Goal: Check status: Check status

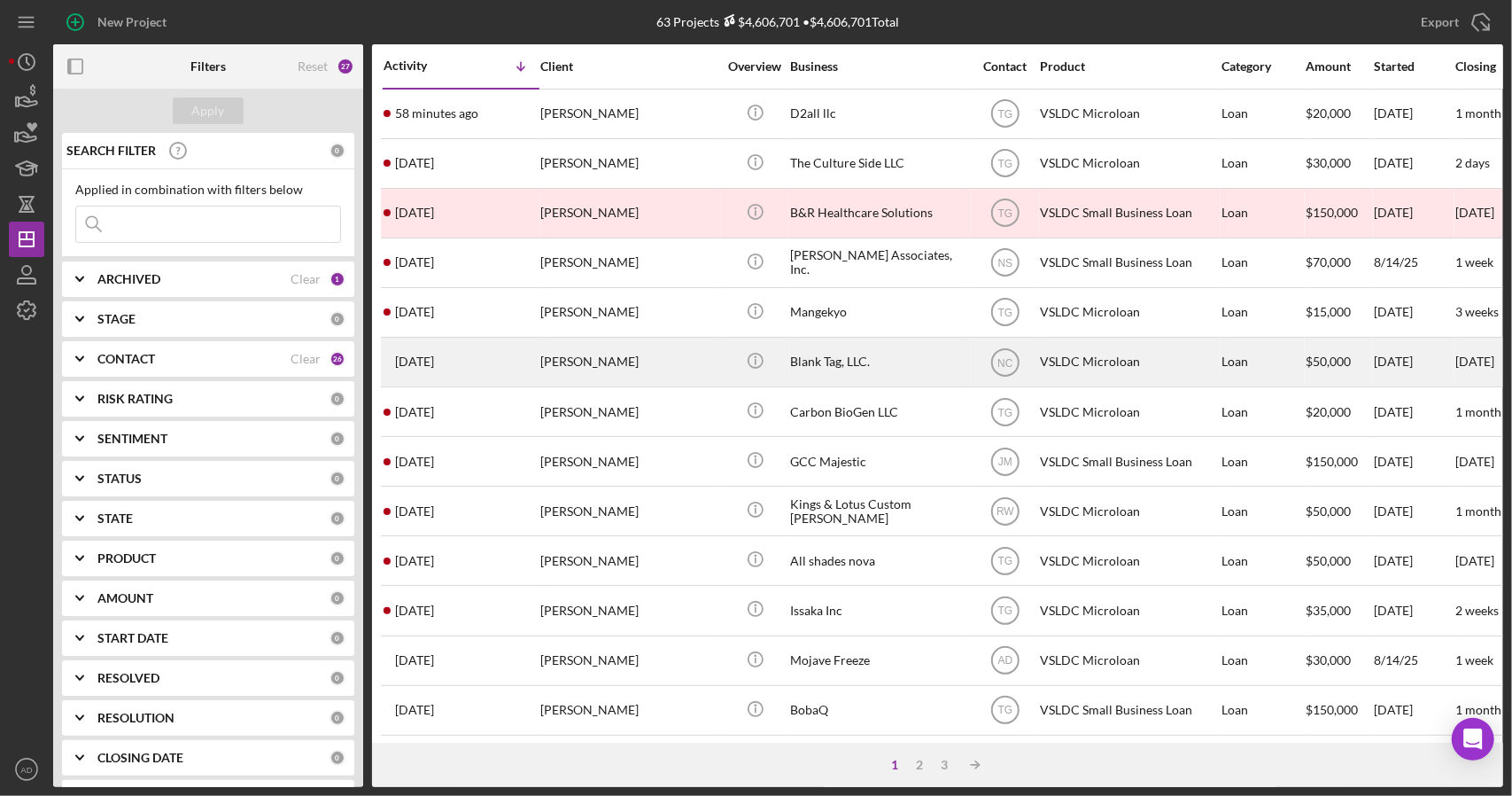
click at [687, 356] on div "[PERSON_NAME]" at bounding box center [628, 362] width 177 height 47
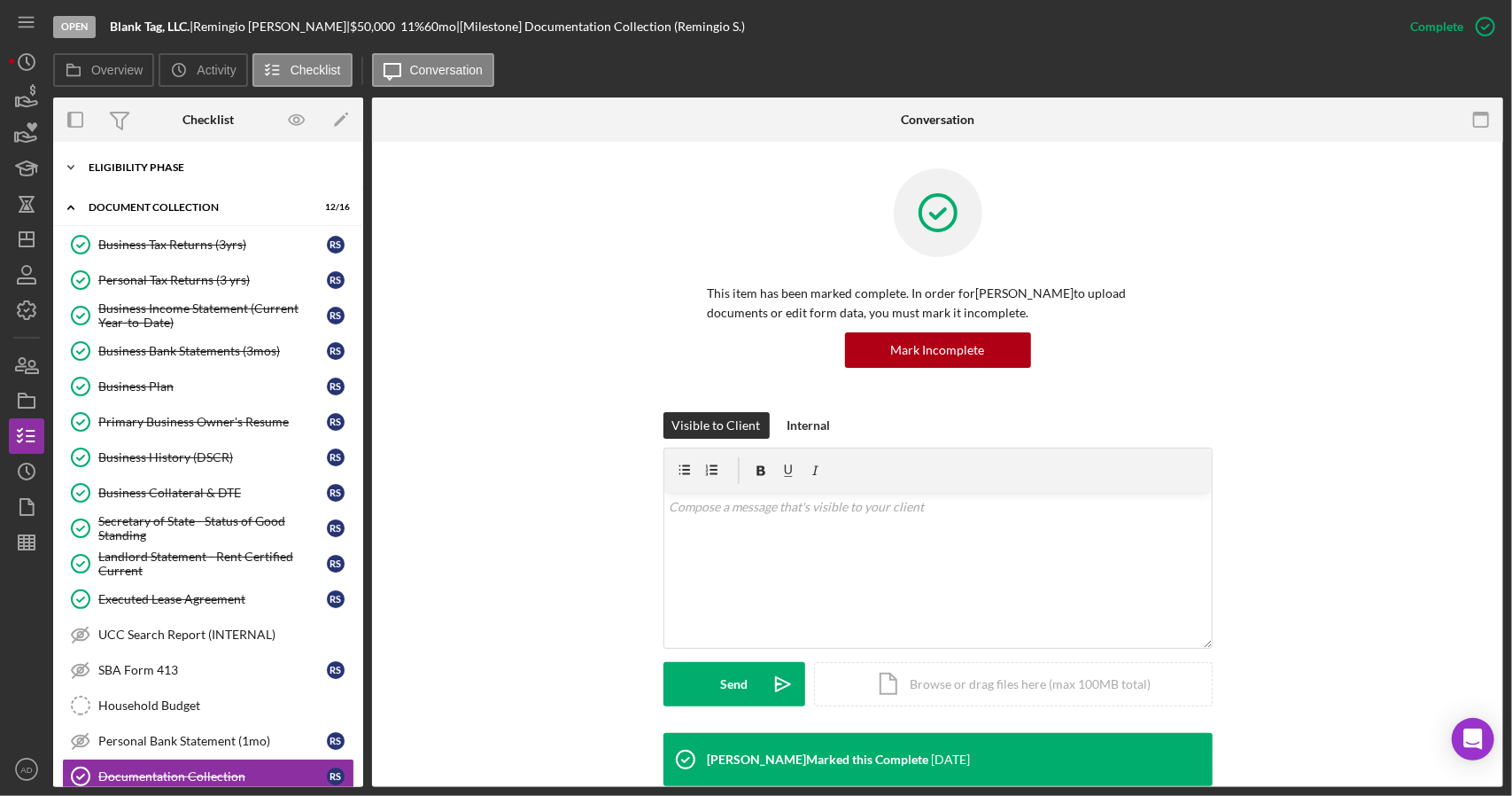
click at [69, 165] on polyline at bounding box center [71, 167] width 5 height 4
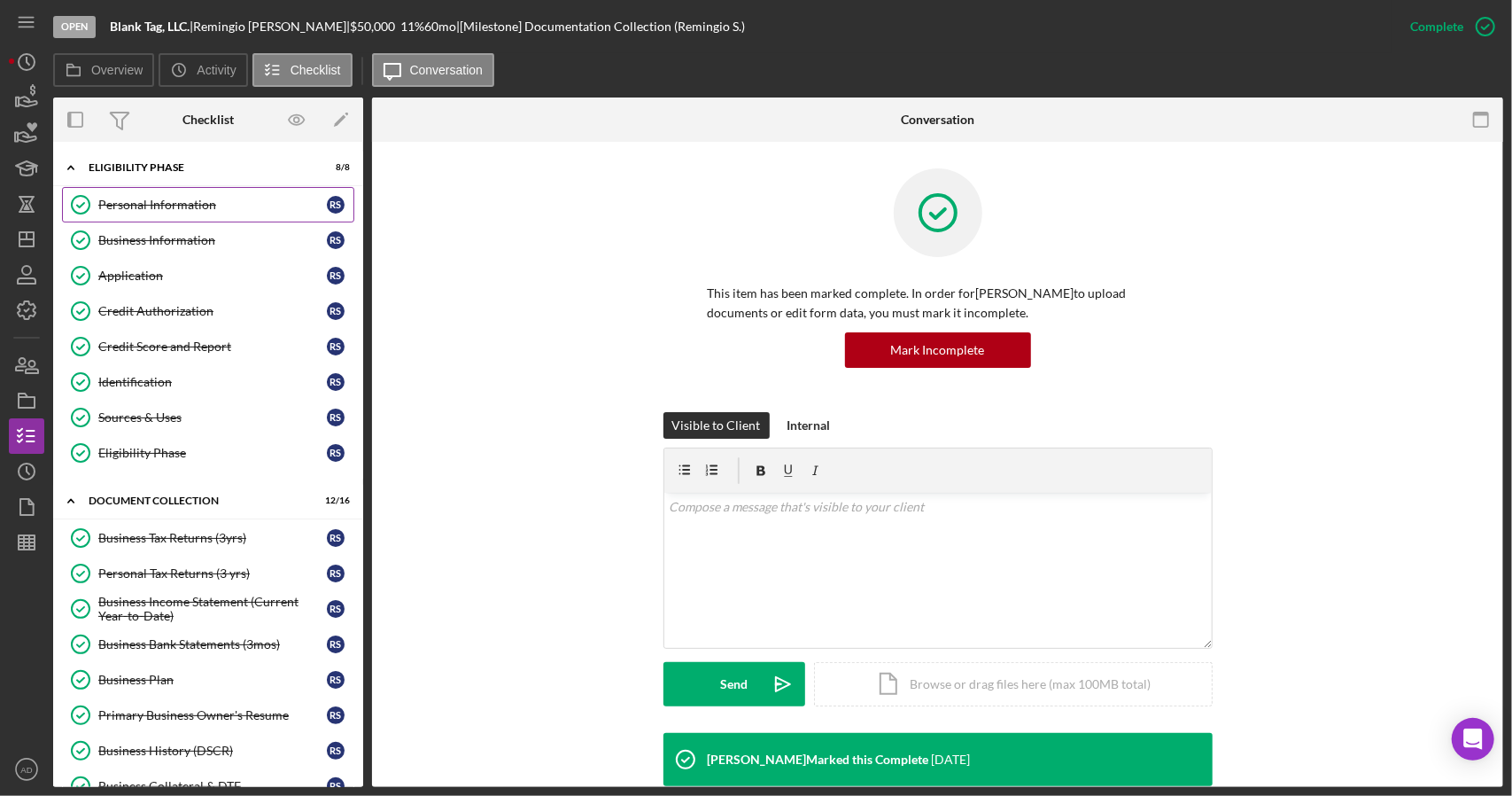
click at [152, 205] on div "Personal Information" at bounding box center [212, 205] width 228 height 14
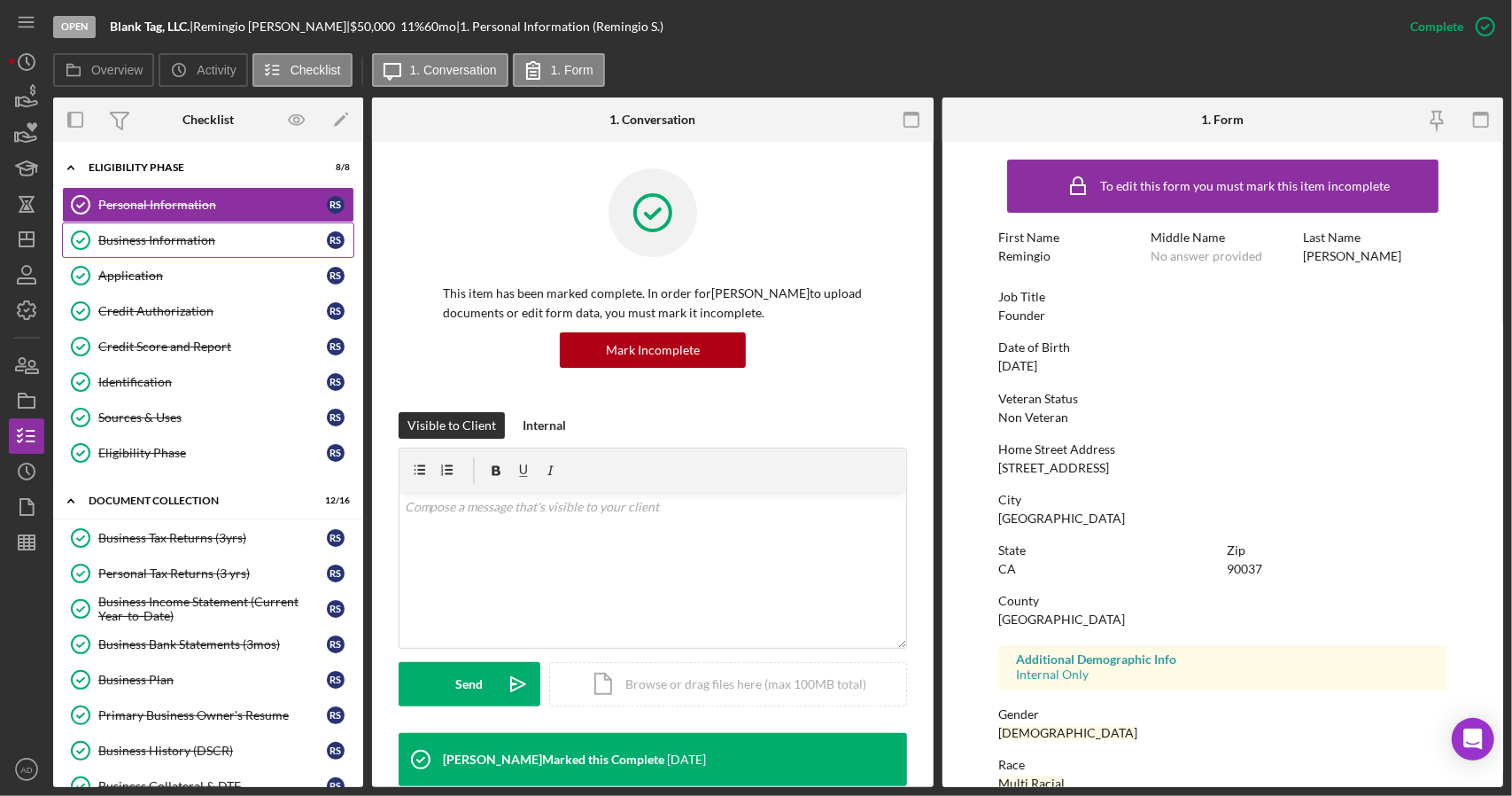
click at [194, 241] on div "Business Information" at bounding box center [212, 240] width 228 height 14
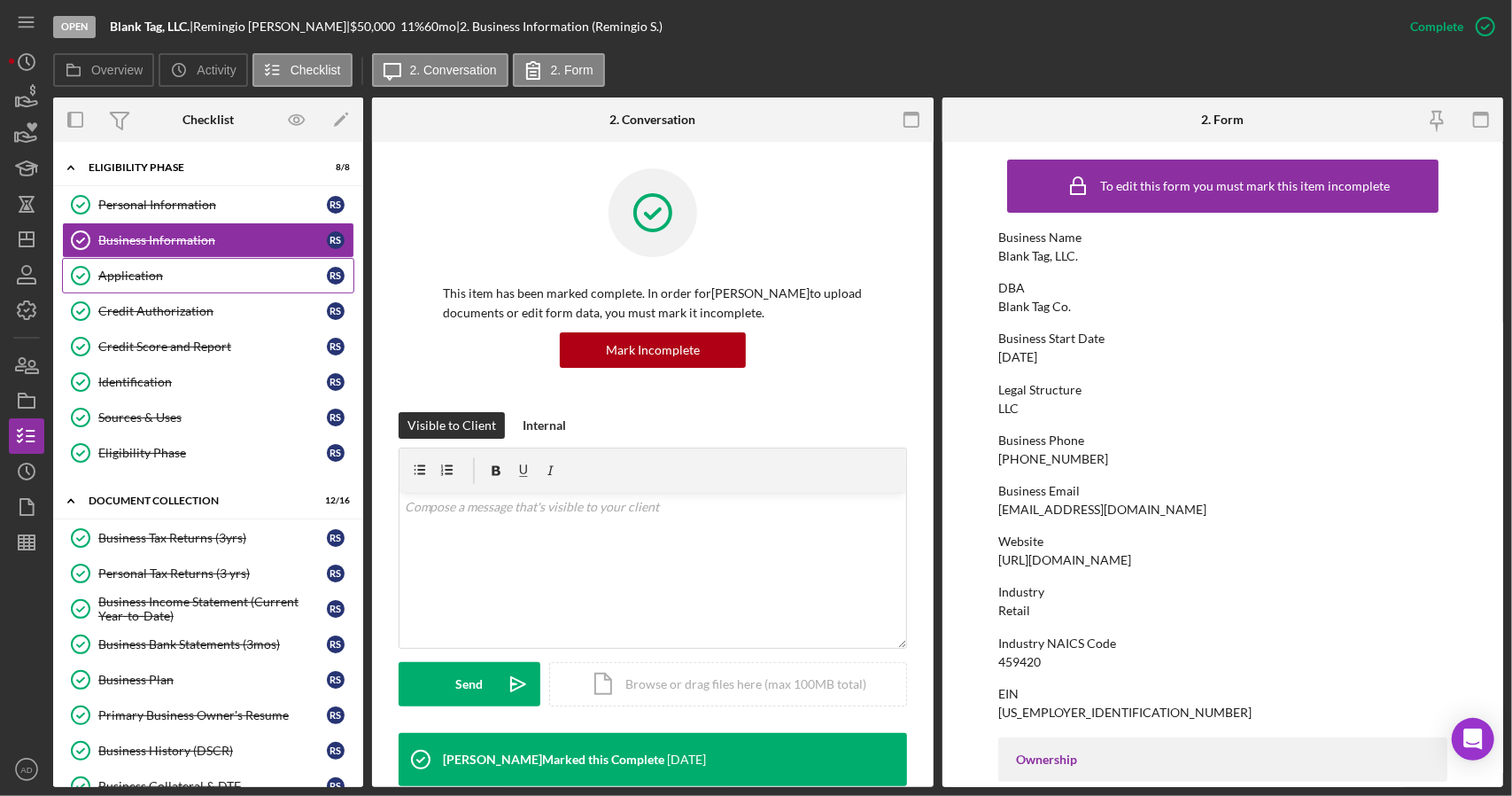
click at [202, 264] on link "Application Application R S" at bounding box center [208, 276] width 292 height 36
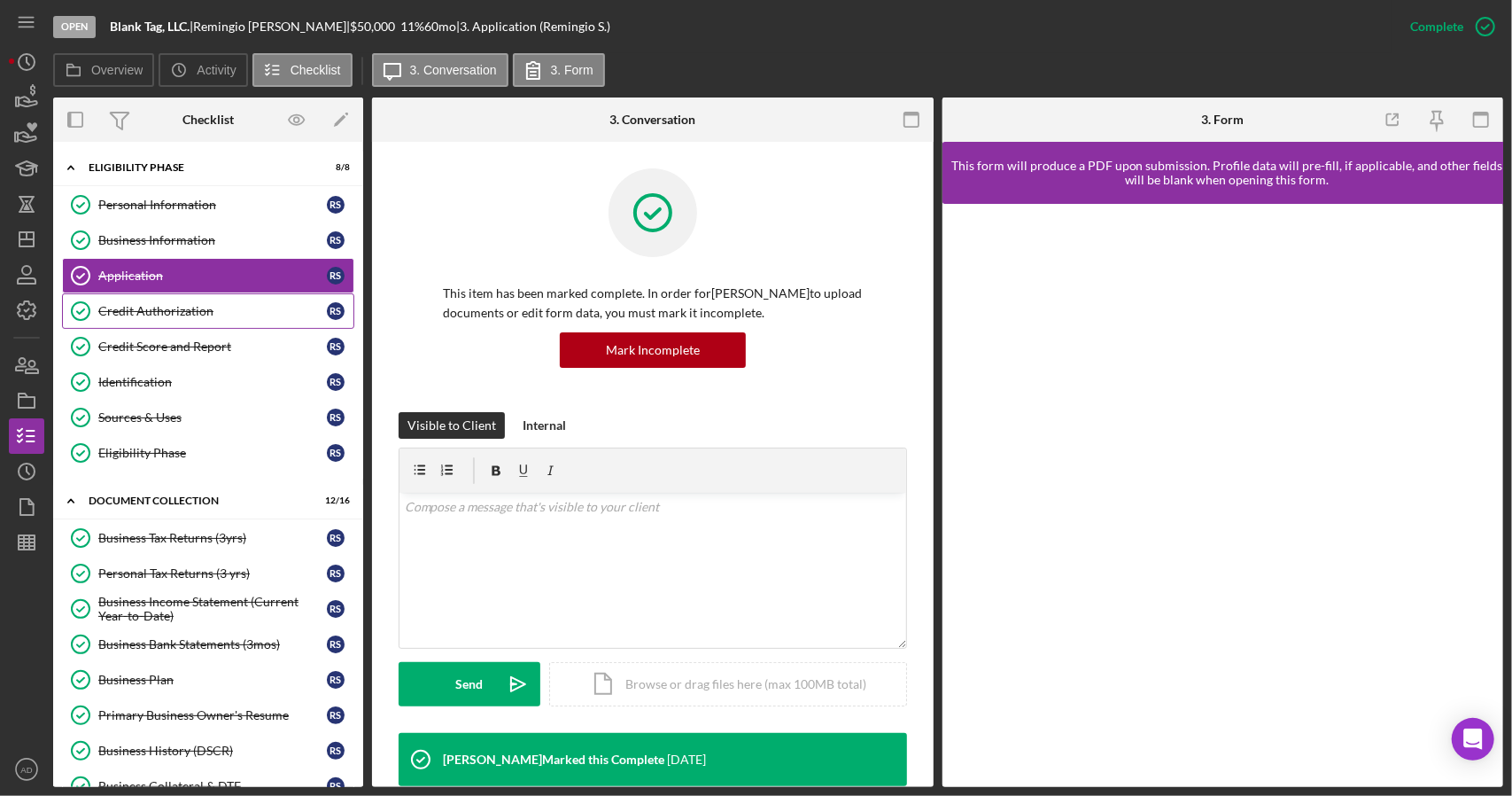
click at [175, 293] on link "Credit Authorization Credit Authorization R S" at bounding box center [208, 311] width 292 height 36
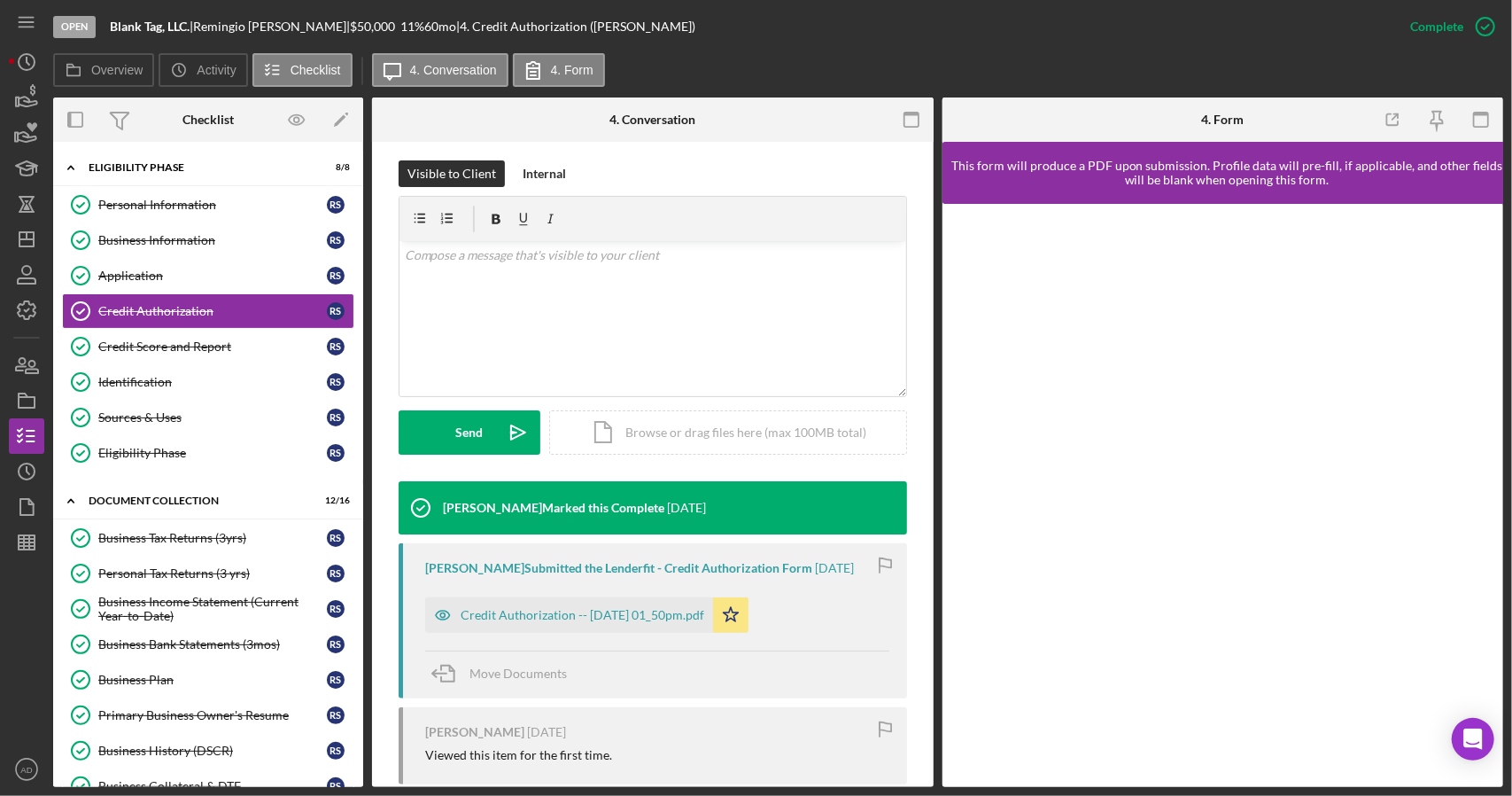
scroll to position [253, 0]
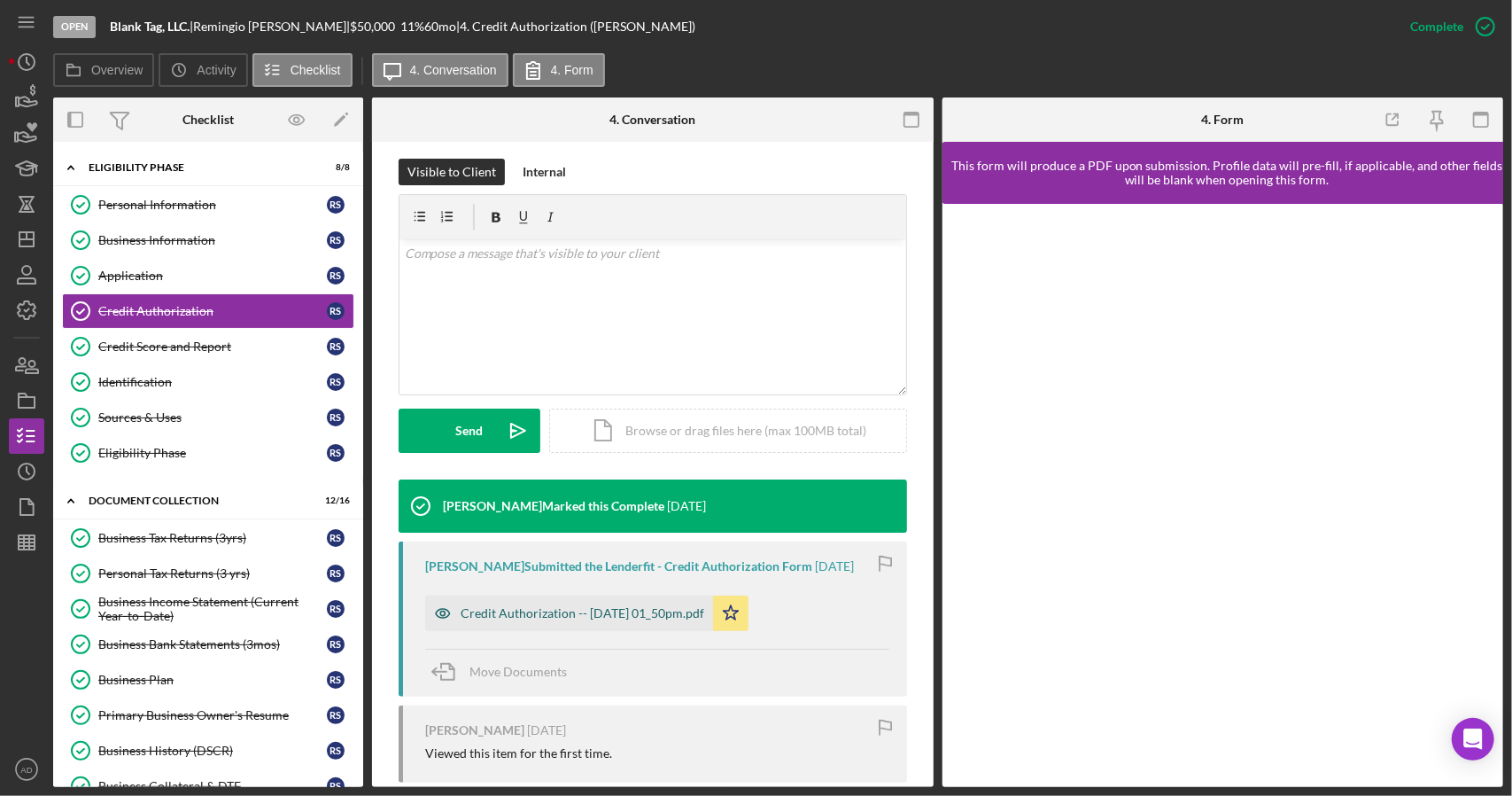
click at [529, 607] on div "Credit Authorization -- [DATE] 01_50pm.pdf" at bounding box center [582, 614] width 244 height 14
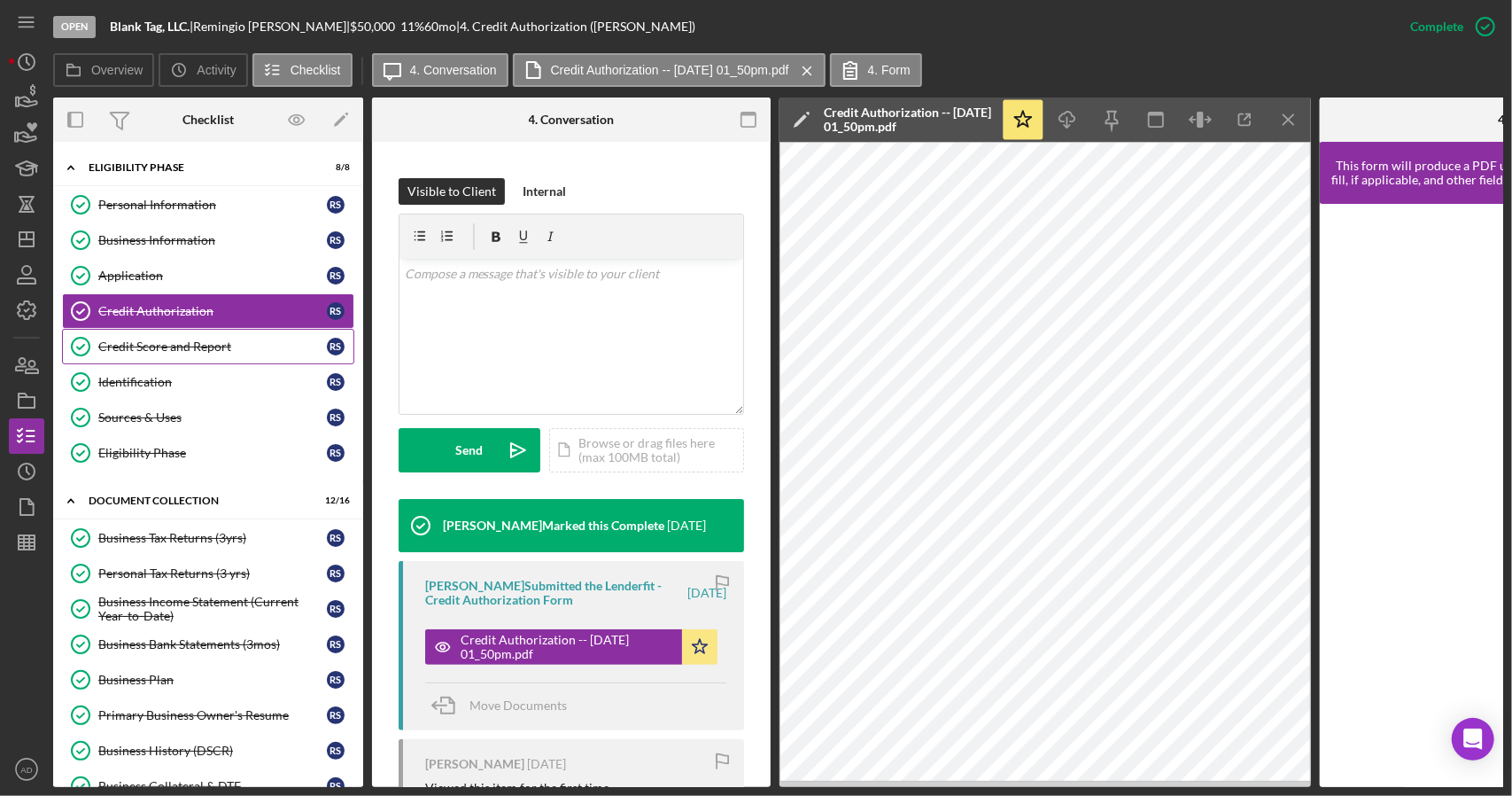
click at [192, 343] on div "Credit Score and Report" at bounding box center [212, 347] width 228 height 14
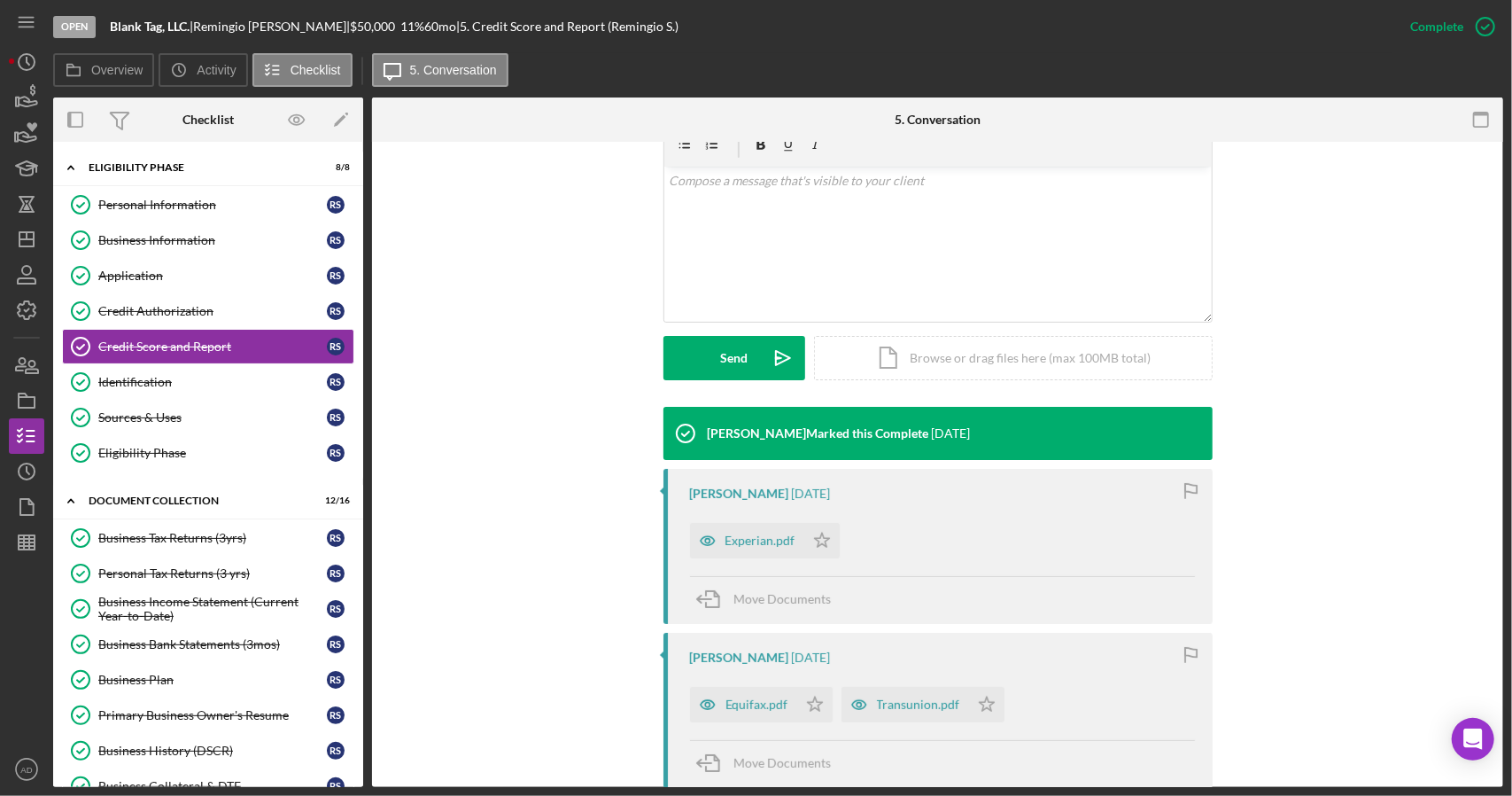
scroll to position [327, 0]
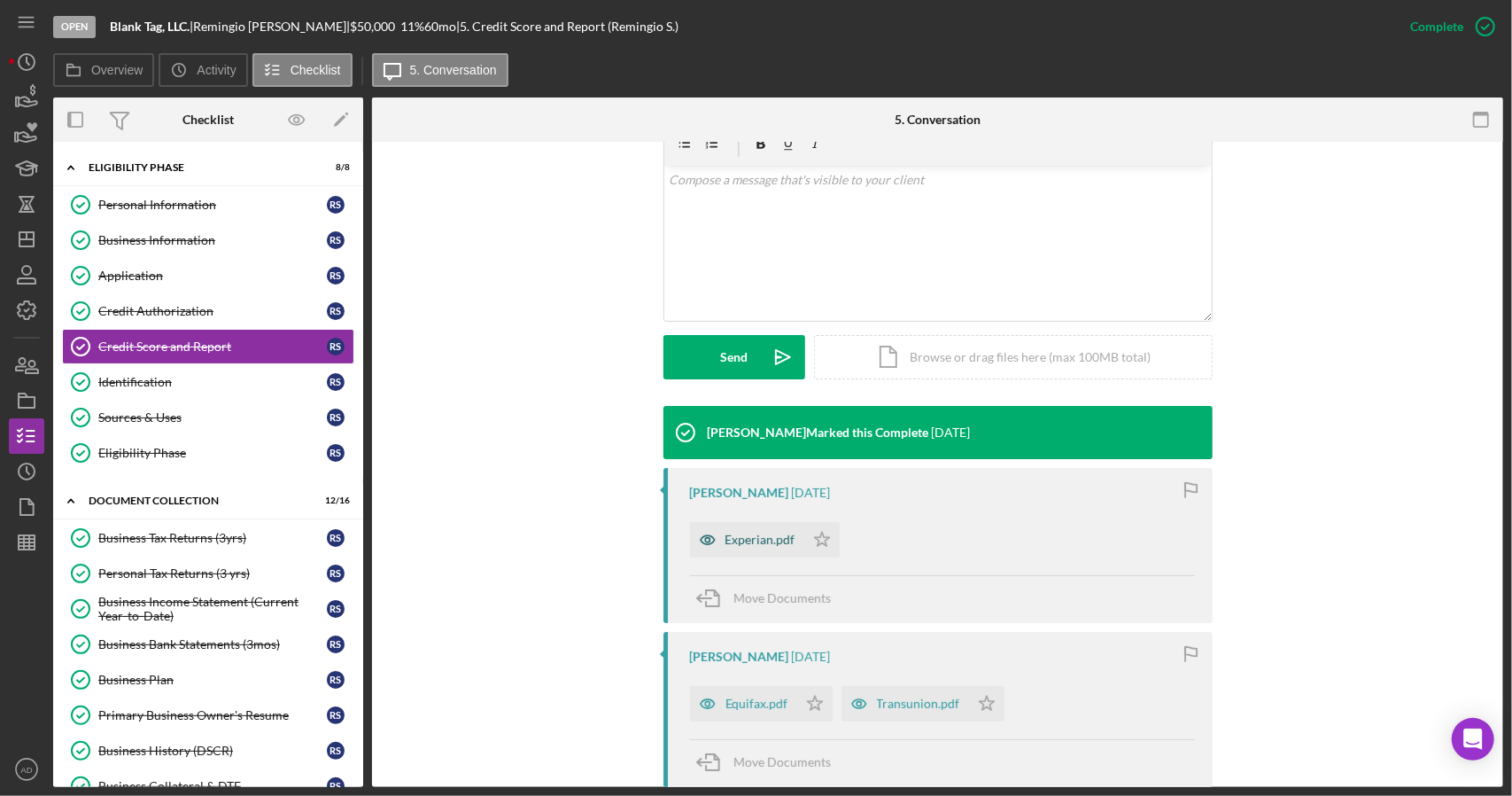
click at [754, 545] on div "Experian.pdf" at bounding box center [760, 540] width 70 height 14
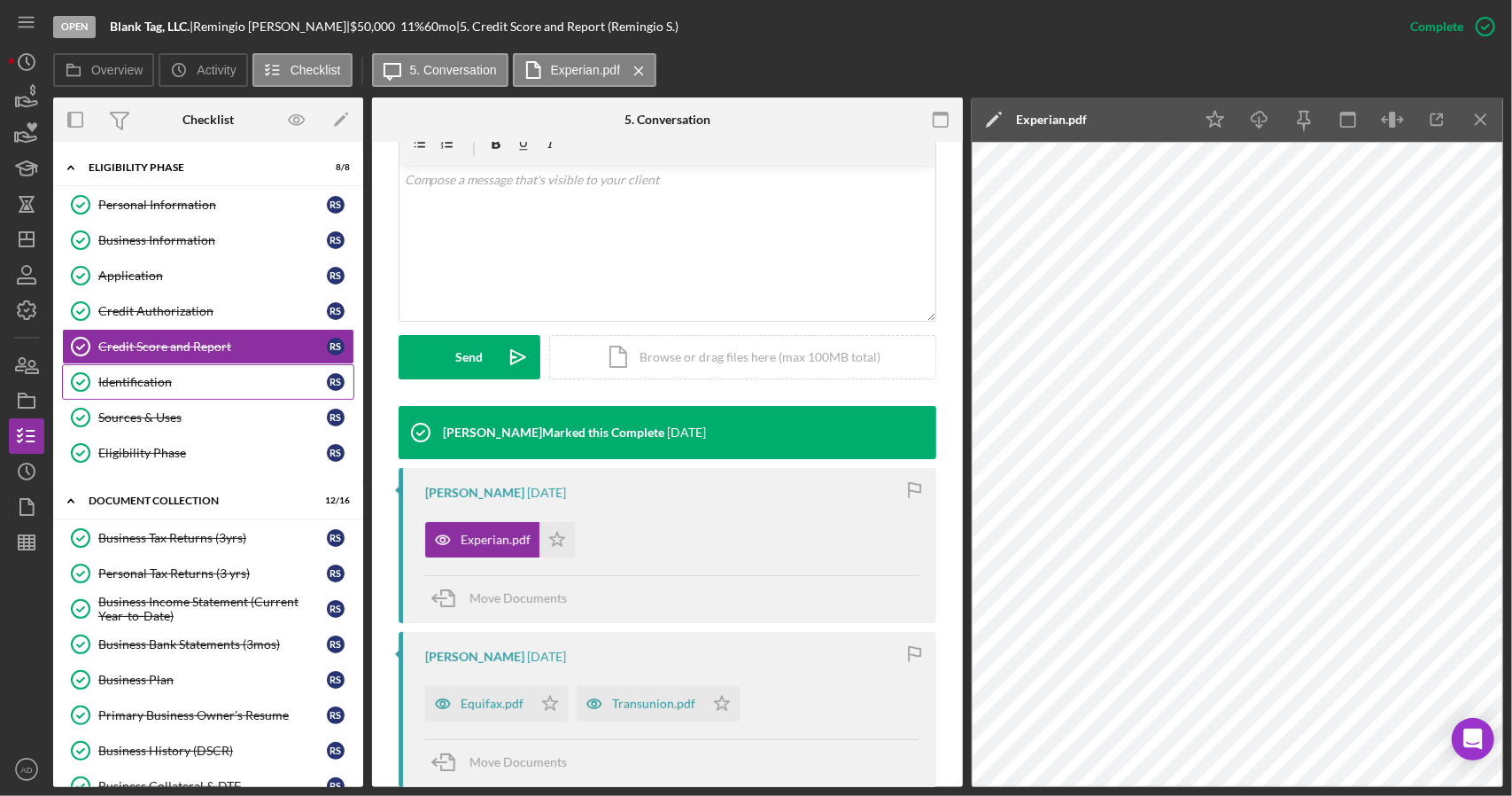
click at [156, 375] on div "Identification" at bounding box center [212, 382] width 228 height 14
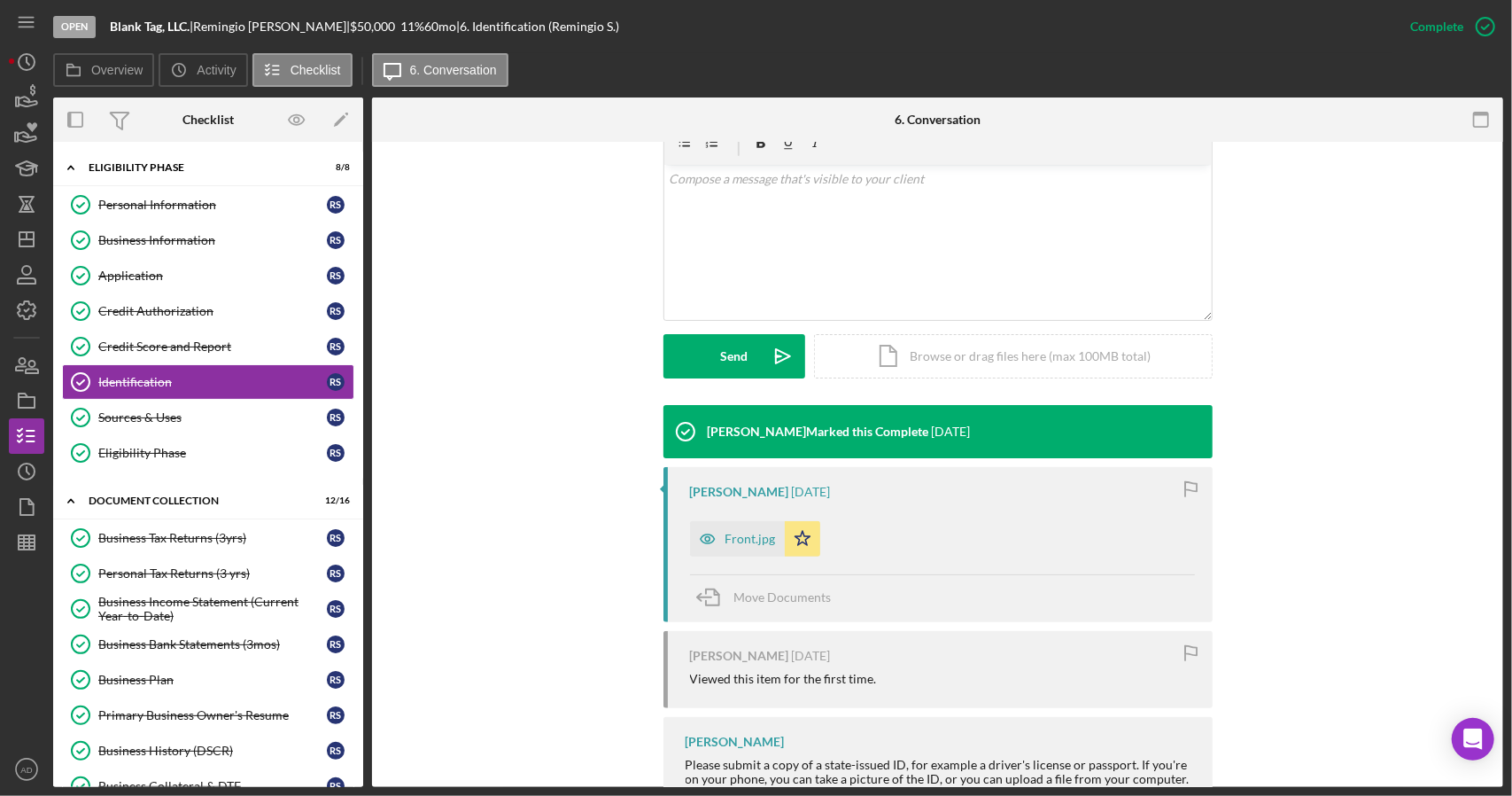
scroll to position [330, 0]
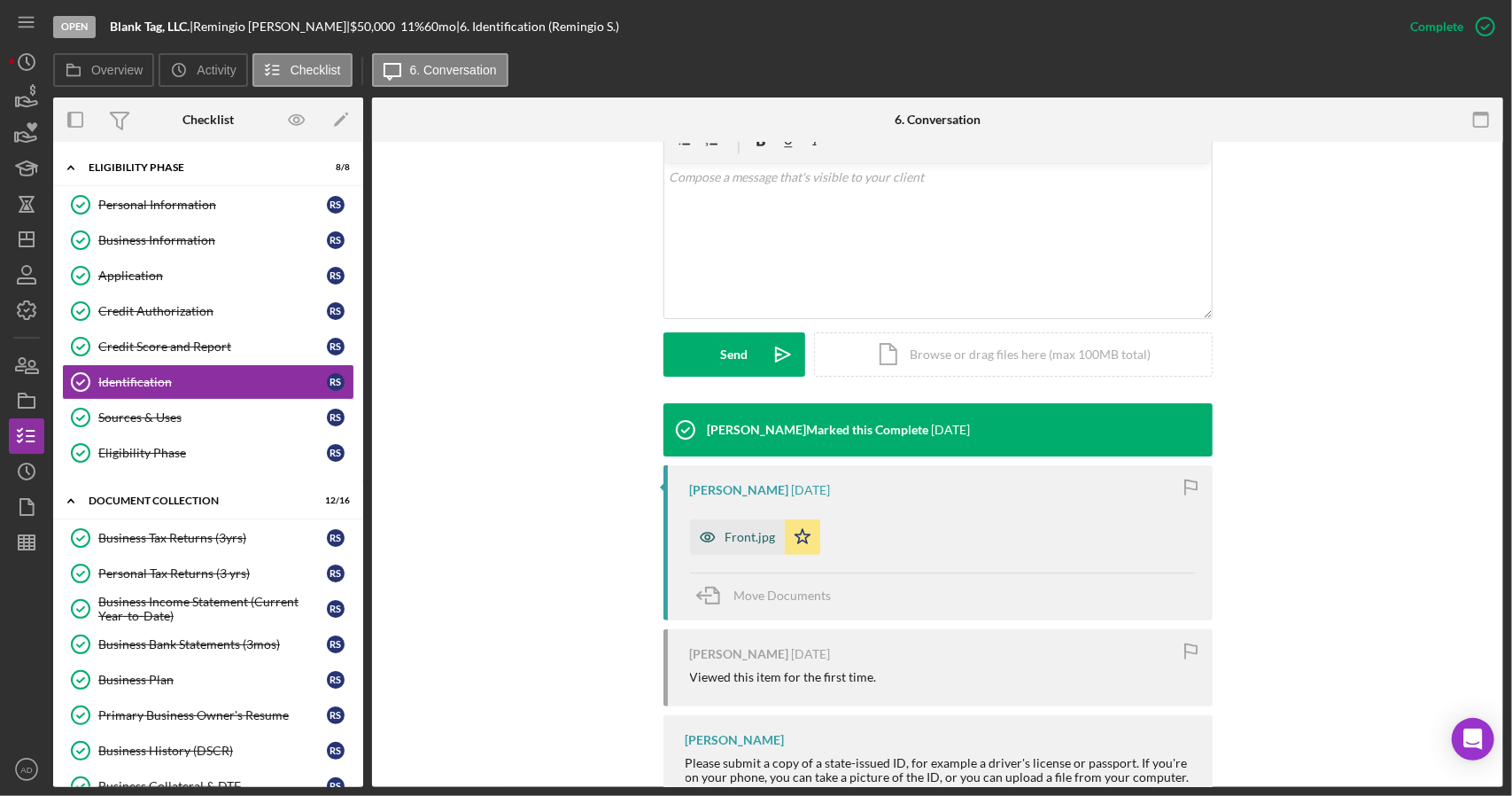
click at [740, 530] on div "Front.jpg" at bounding box center [750, 537] width 51 height 14
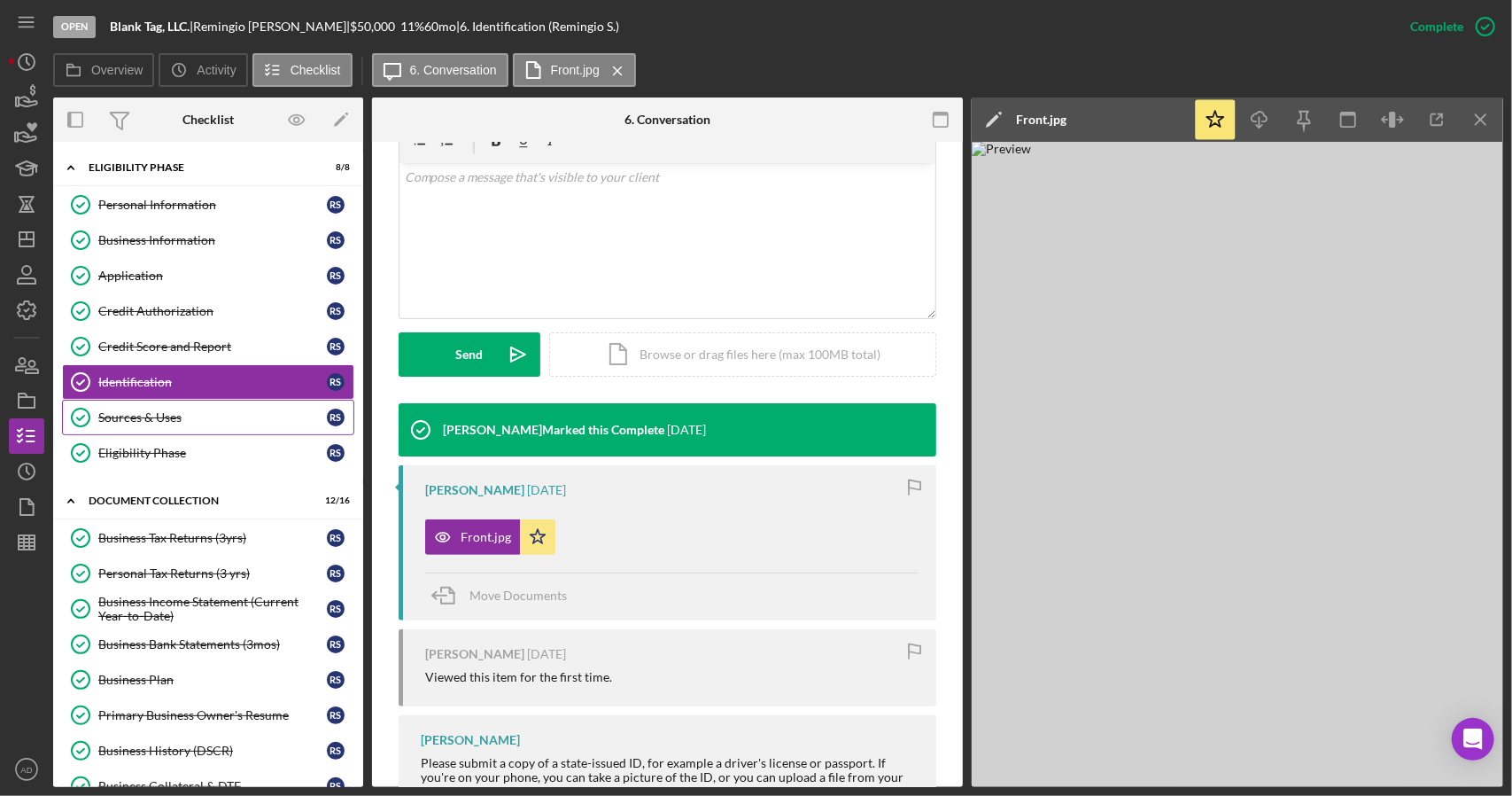
click at [186, 415] on div "Sources & Uses" at bounding box center [212, 417] width 228 height 14
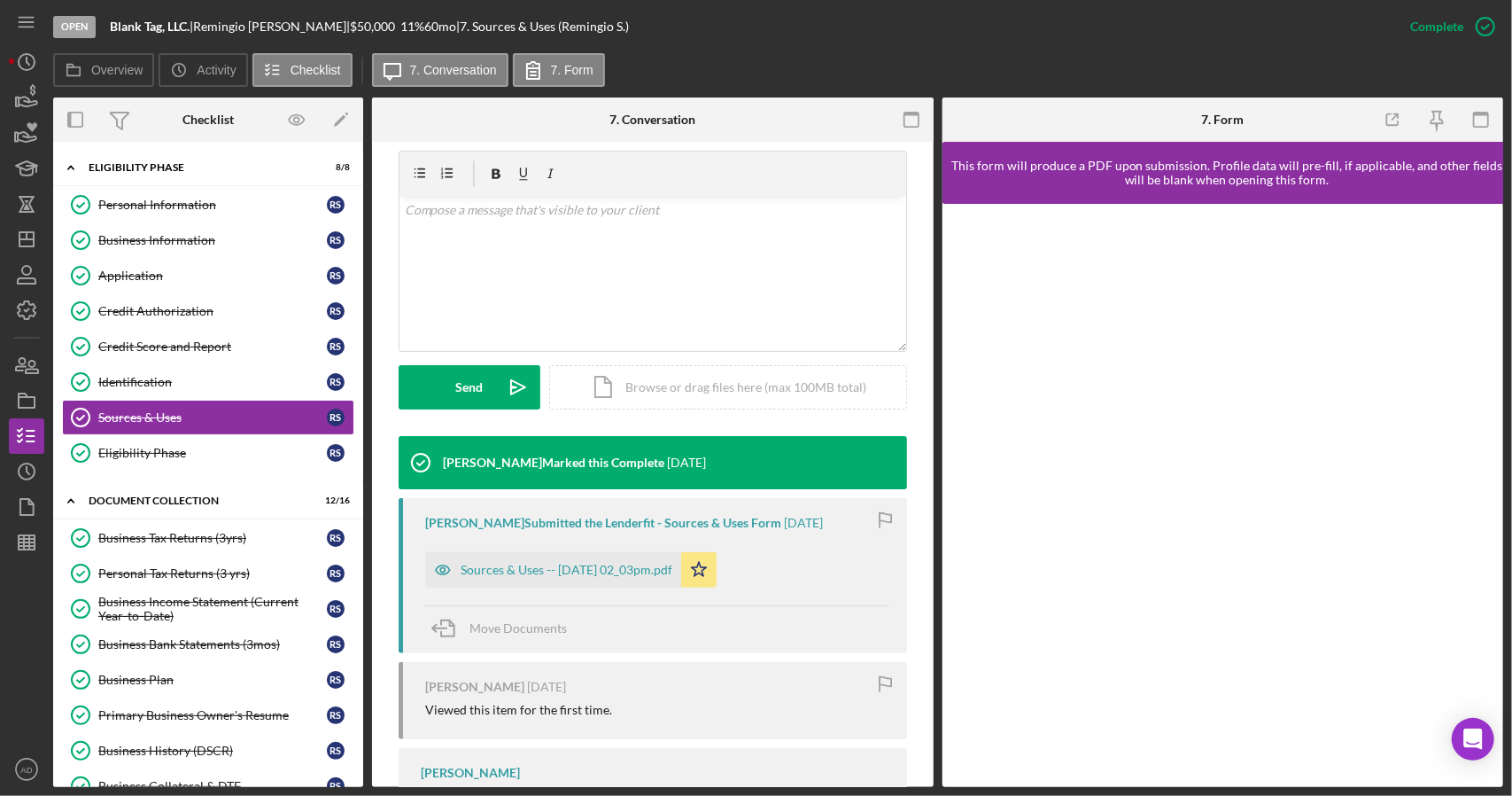
scroll to position [301, 0]
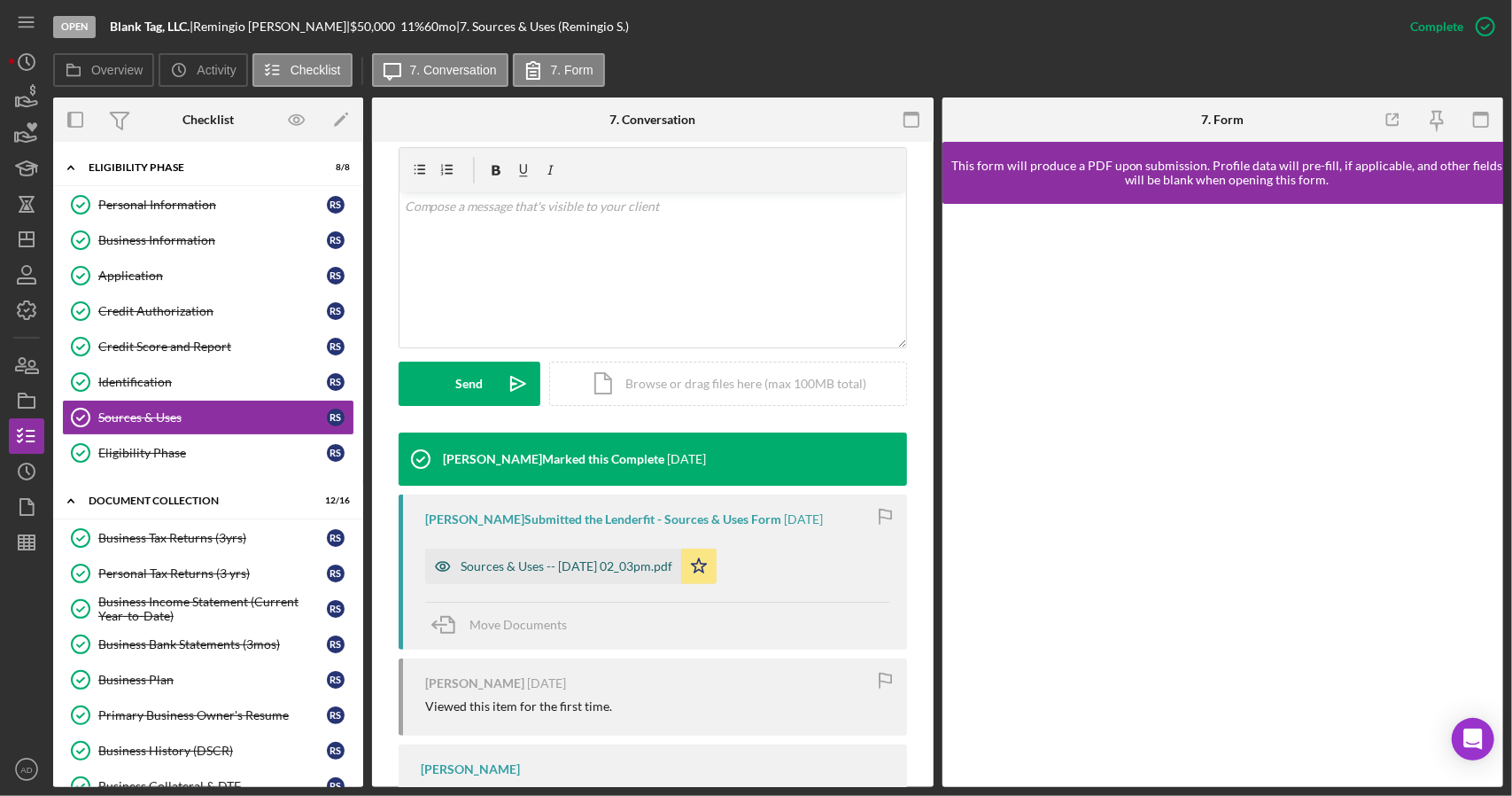
click at [522, 563] on div "Sources & Uses -- [DATE] 02_03pm.pdf" at bounding box center [566, 567] width 212 height 14
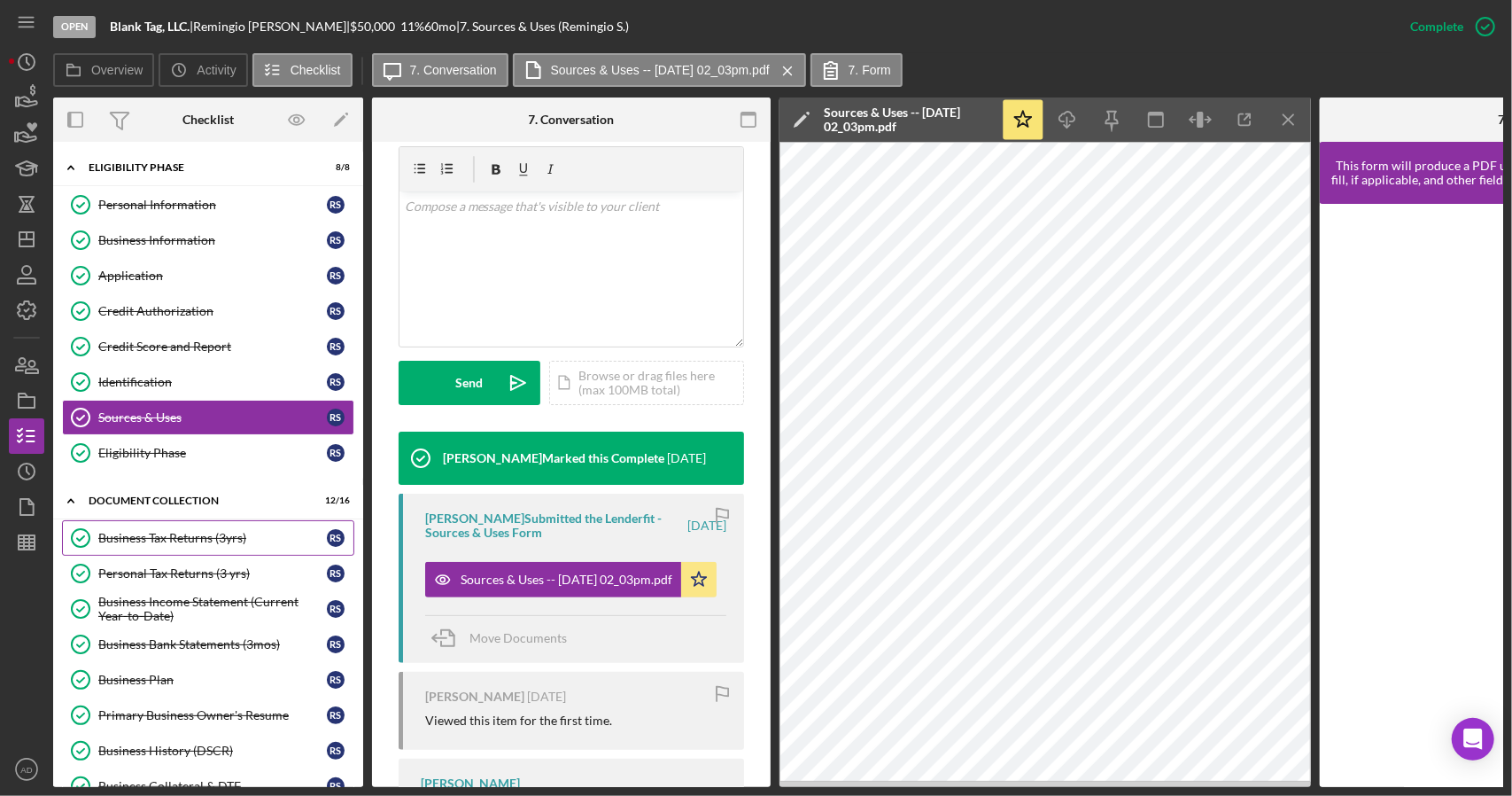
click at [151, 531] on div "Business Tax Returns (3yrs)" at bounding box center [212, 538] width 228 height 14
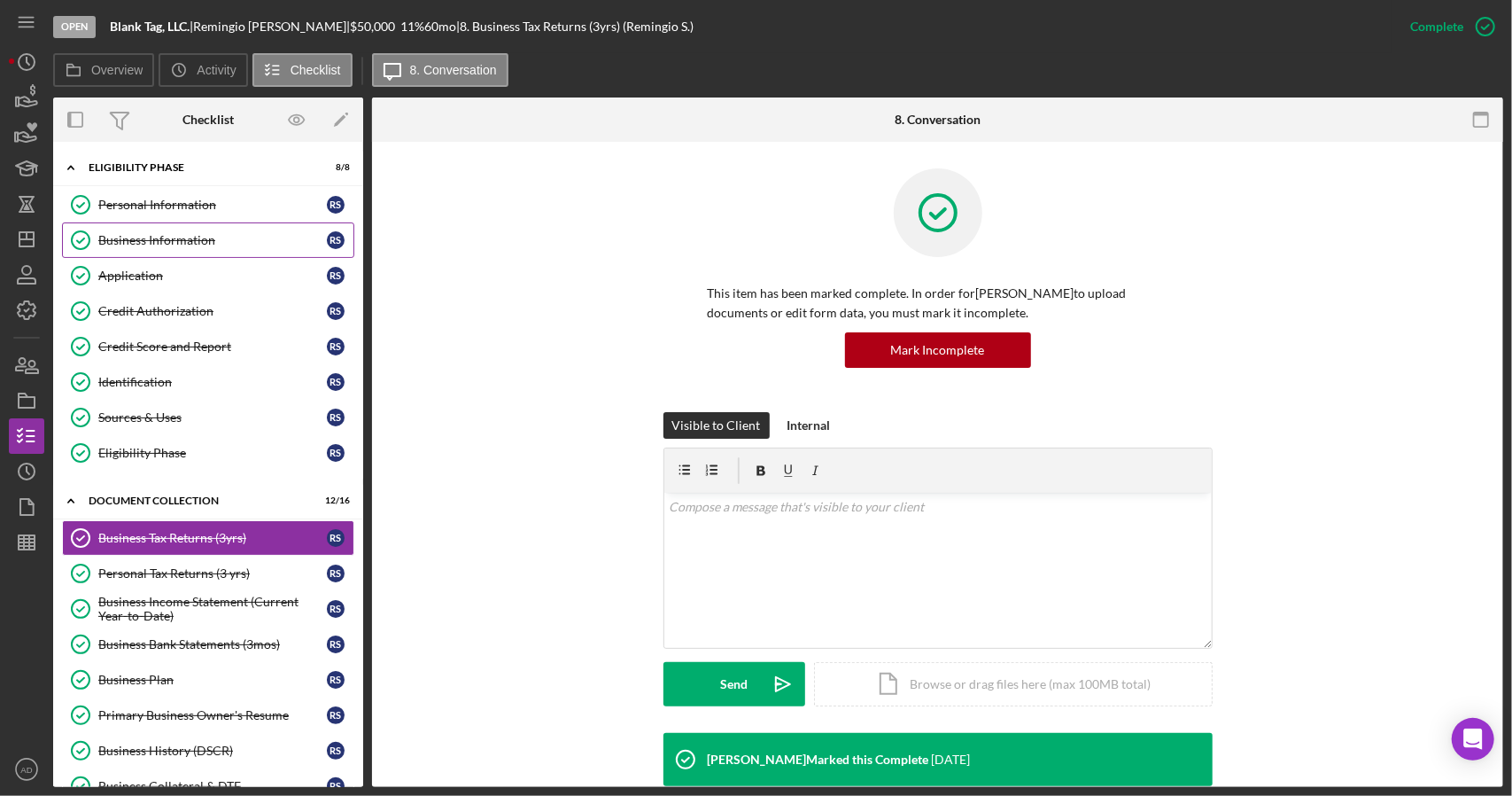
click at [171, 237] on div "Business Information" at bounding box center [212, 240] width 228 height 14
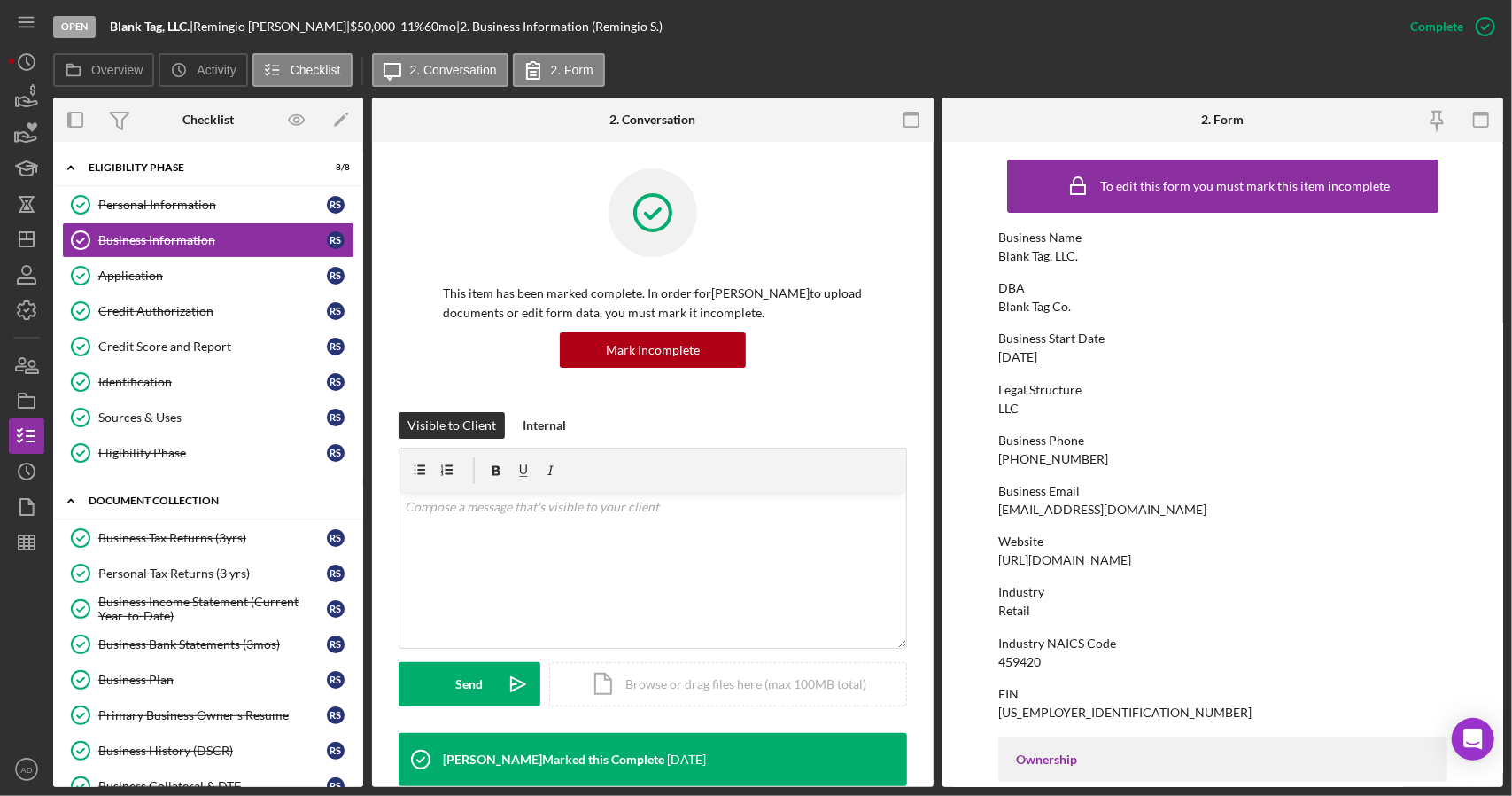
click at [175, 511] on div "Icon/Expander Document Collection 12 / 16" at bounding box center [208, 501] width 310 height 36
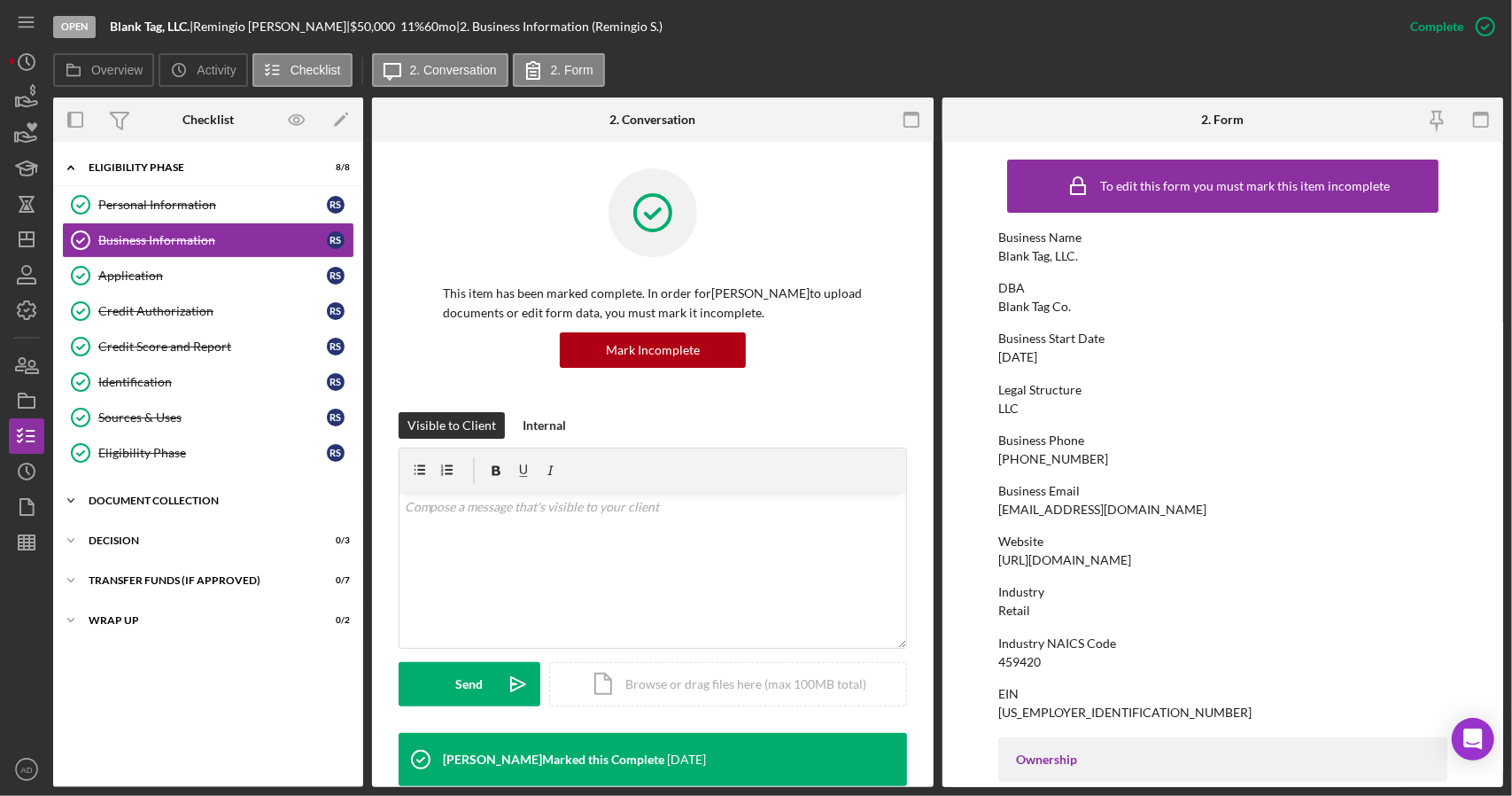
click at [132, 497] on div "Document Collection" at bounding box center [215, 501] width 252 height 11
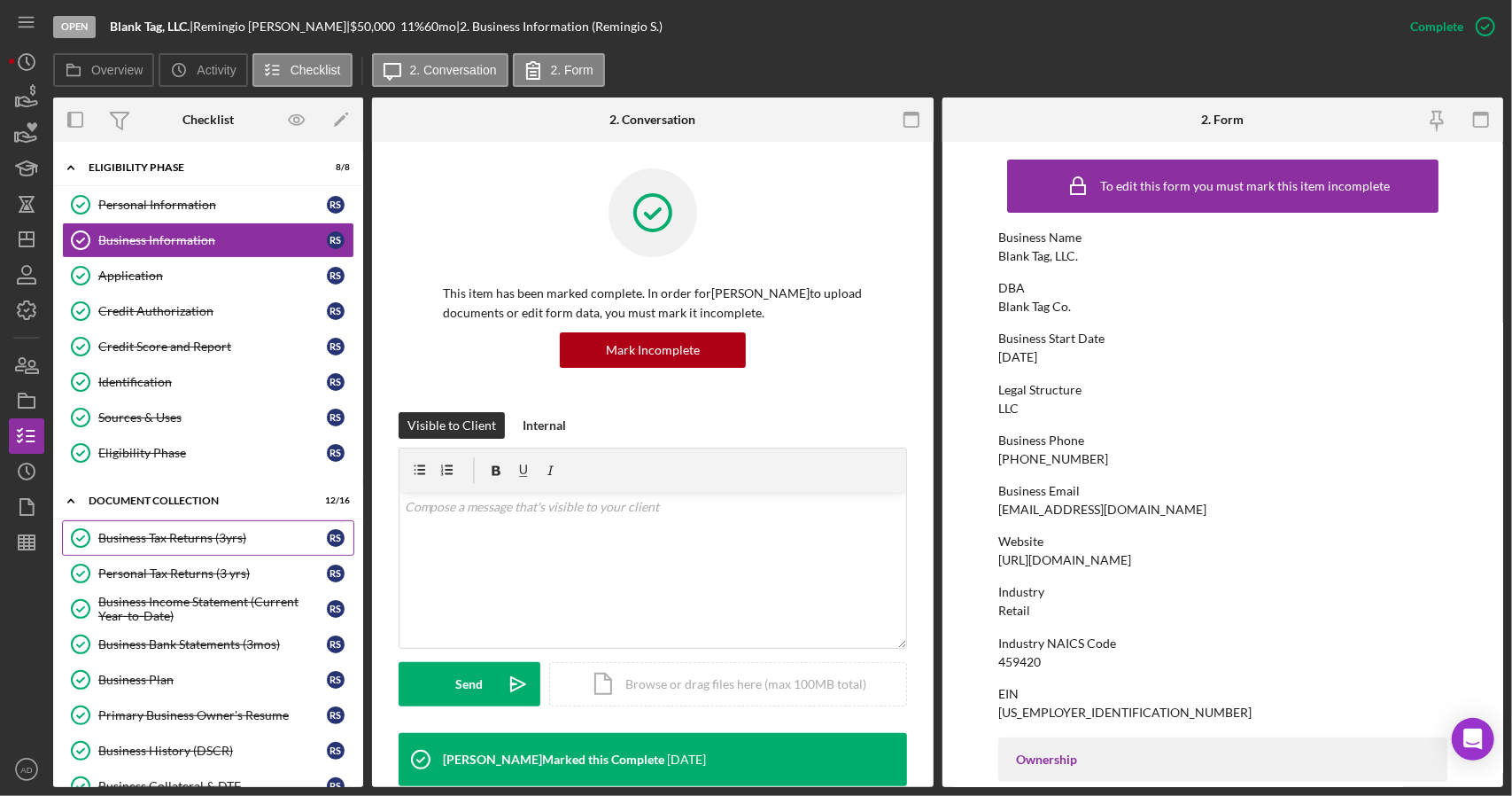
click at [146, 540] on link "Business Tax Returns (3yrs) Business Tax Returns (3yrs) R S" at bounding box center [208, 538] width 292 height 36
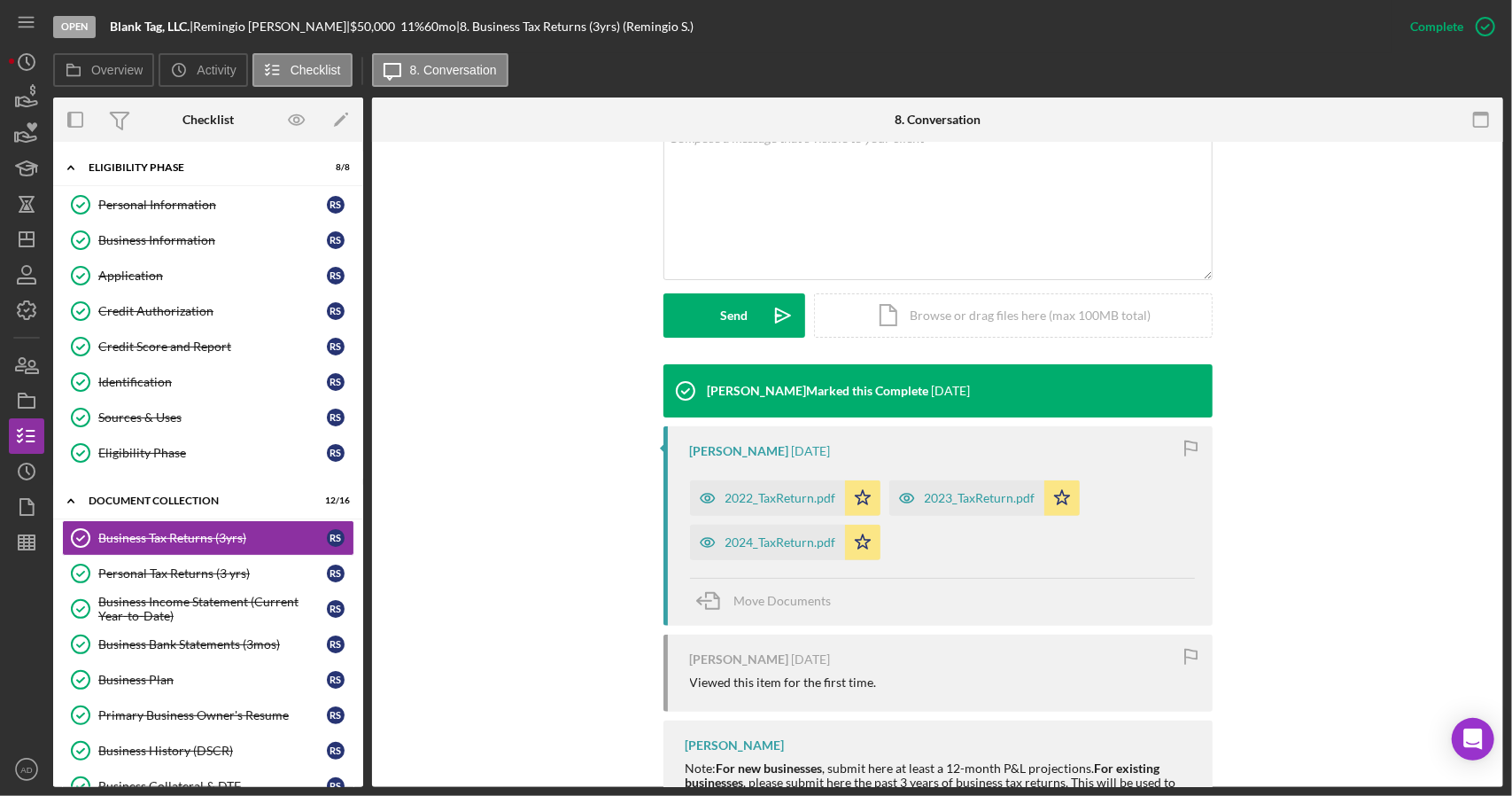
scroll to position [370, 0]
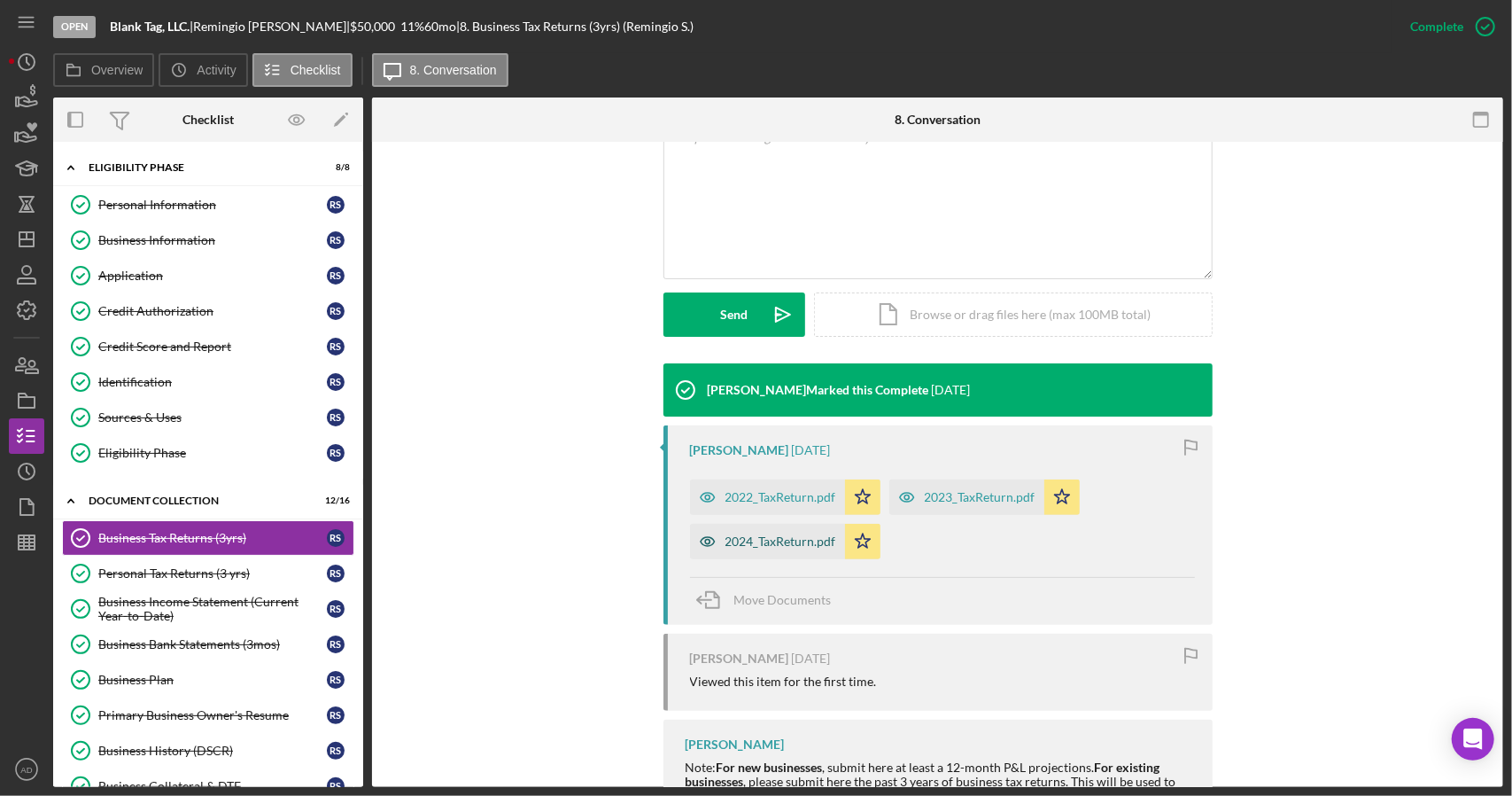
click at [776, 536] on div "2024_TaxReturn.pdf" at bounding box center [780, 542] width 111 height 14
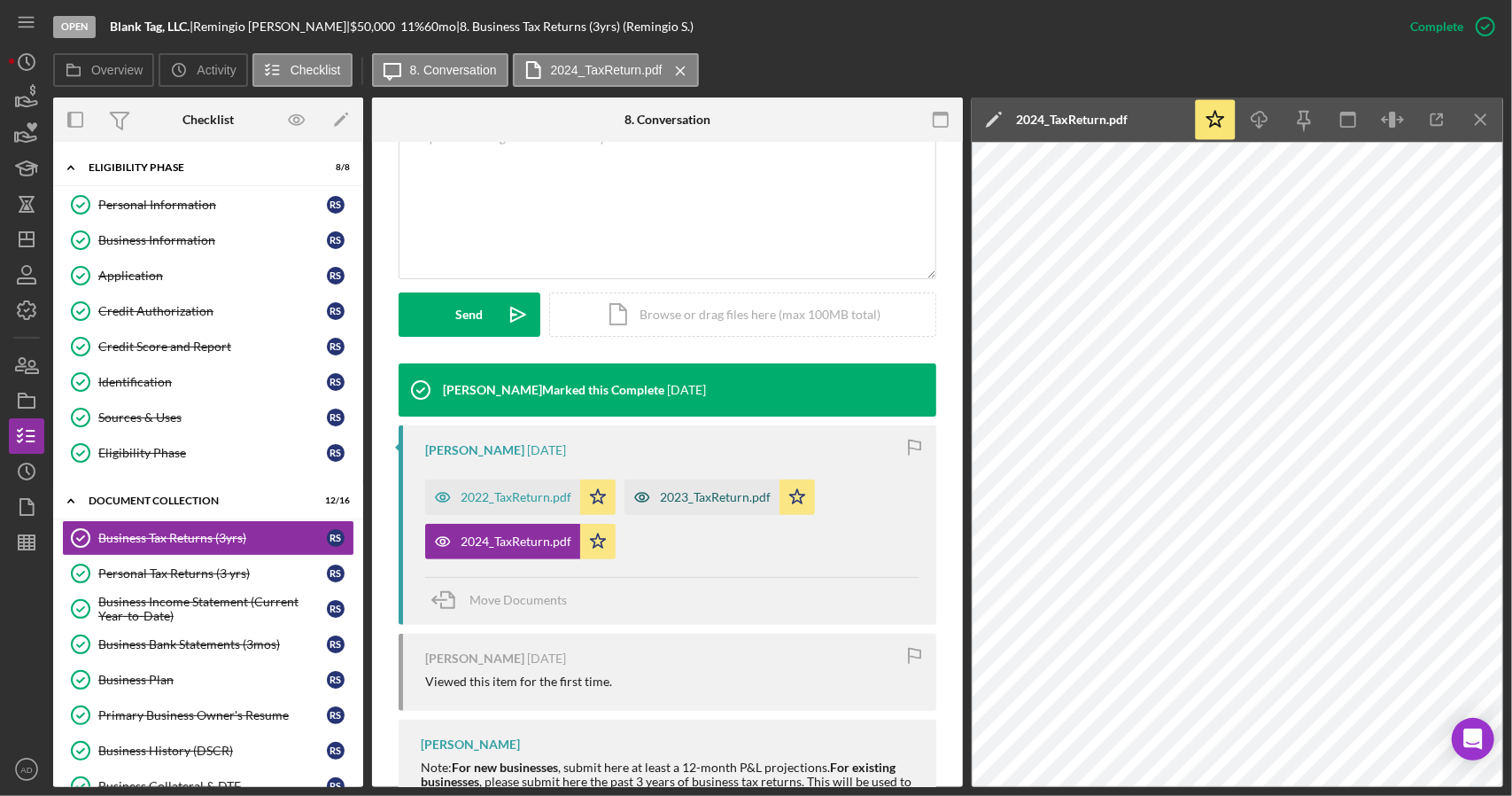
click at [682, 490] on div "2023_TaxReturn.pdf" at bounding box center [715, 497] width 111 height 14
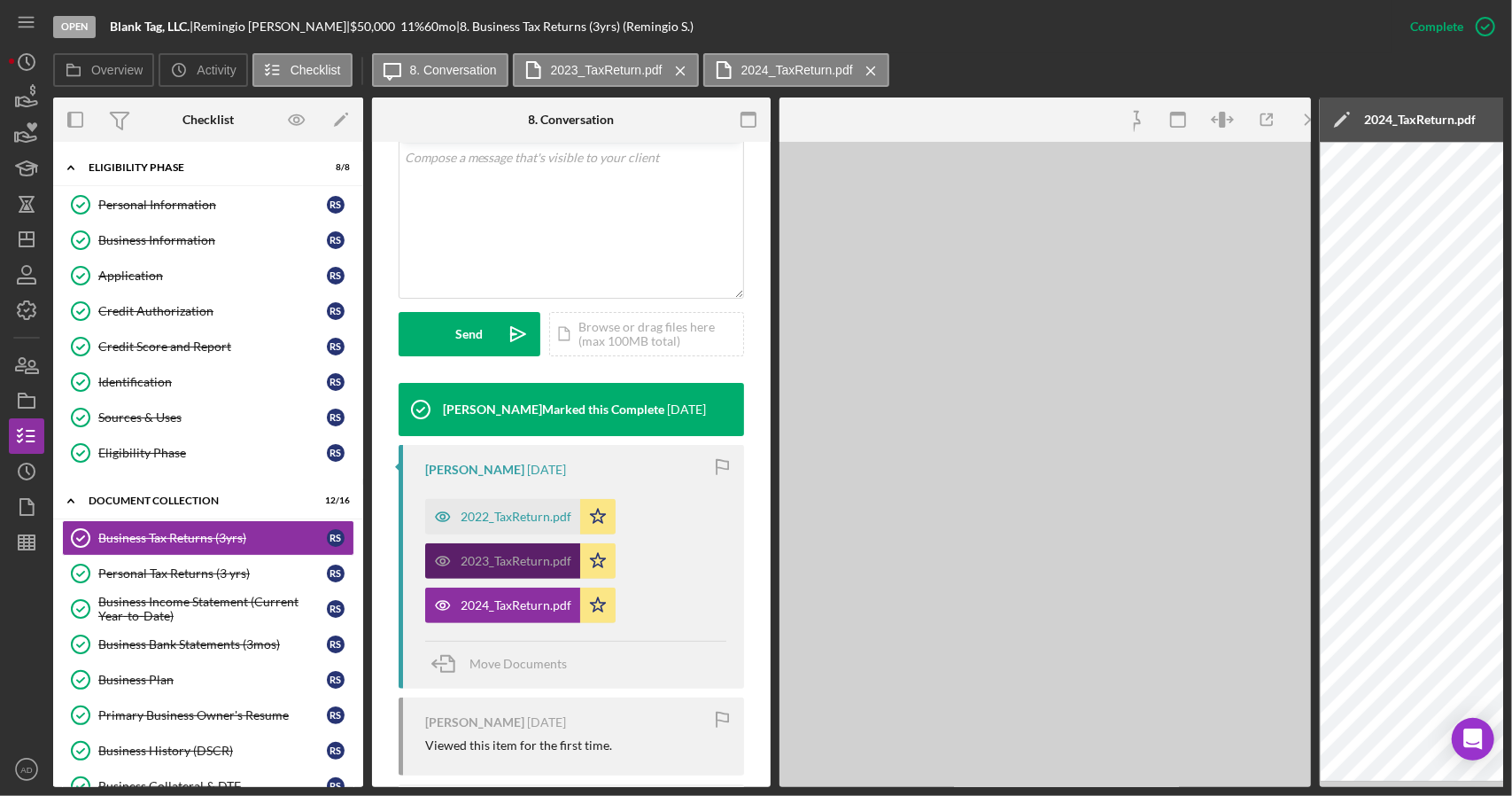
scroll to position [390, 0]
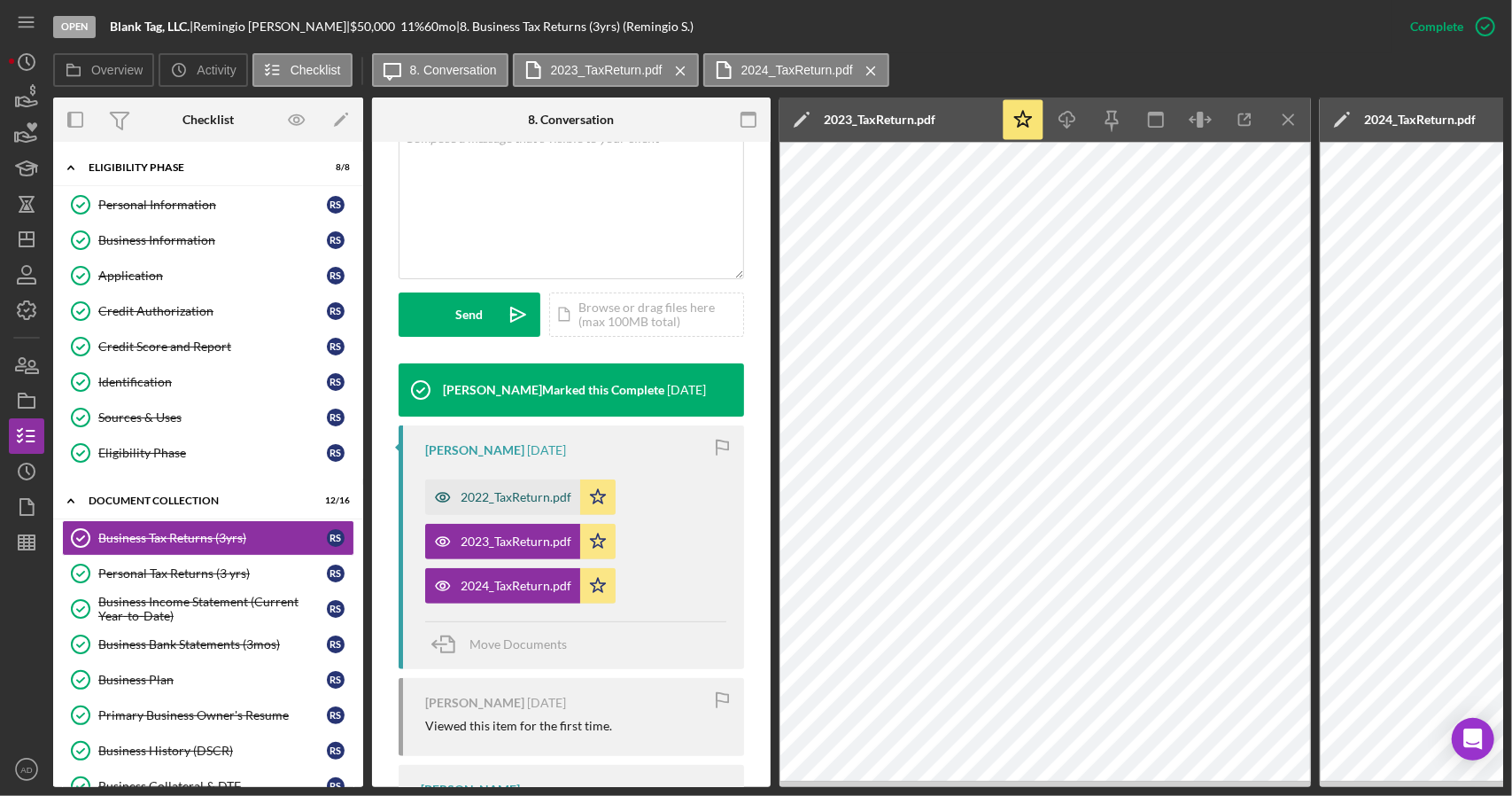
click at [493, 495] on div "2022_TaxReturn.pdf" at bounding box center [516, 497] width 111 height 14
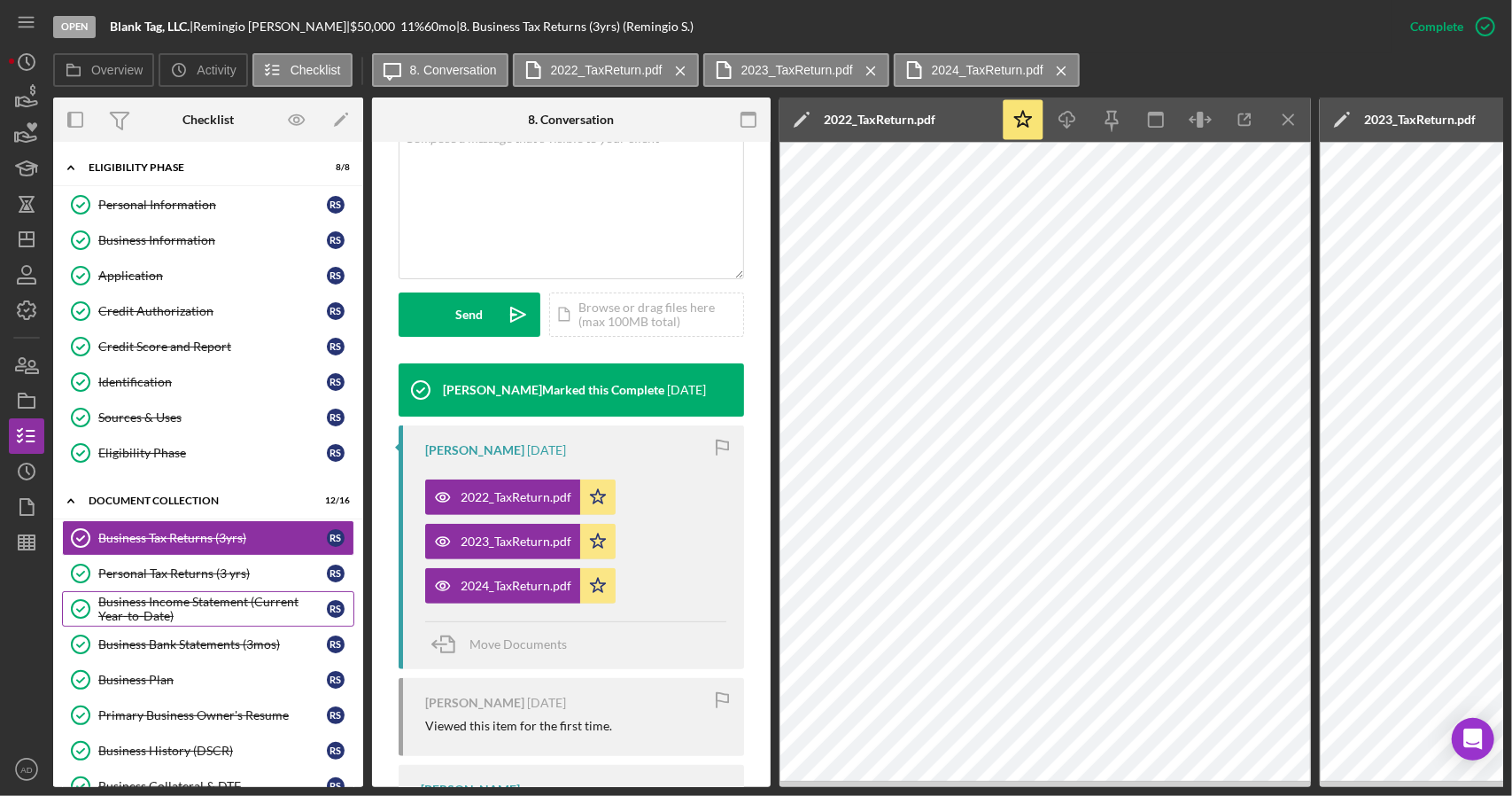
click at [173, 603] on div "Business Income Statement (Current Year-to-Date)" at bounding box center [212, 609] width 228 height 28
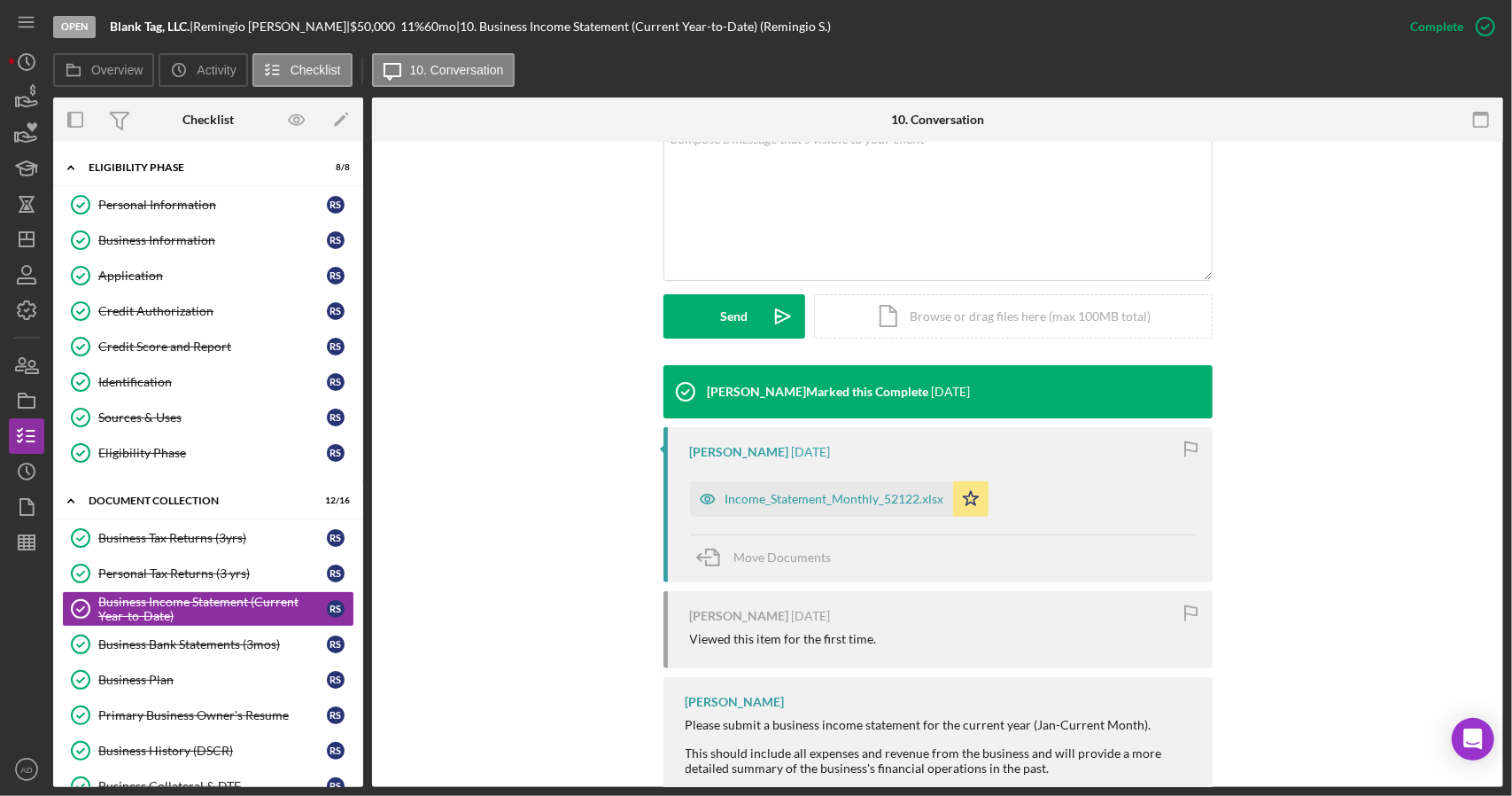
scroll to position [373, 0]
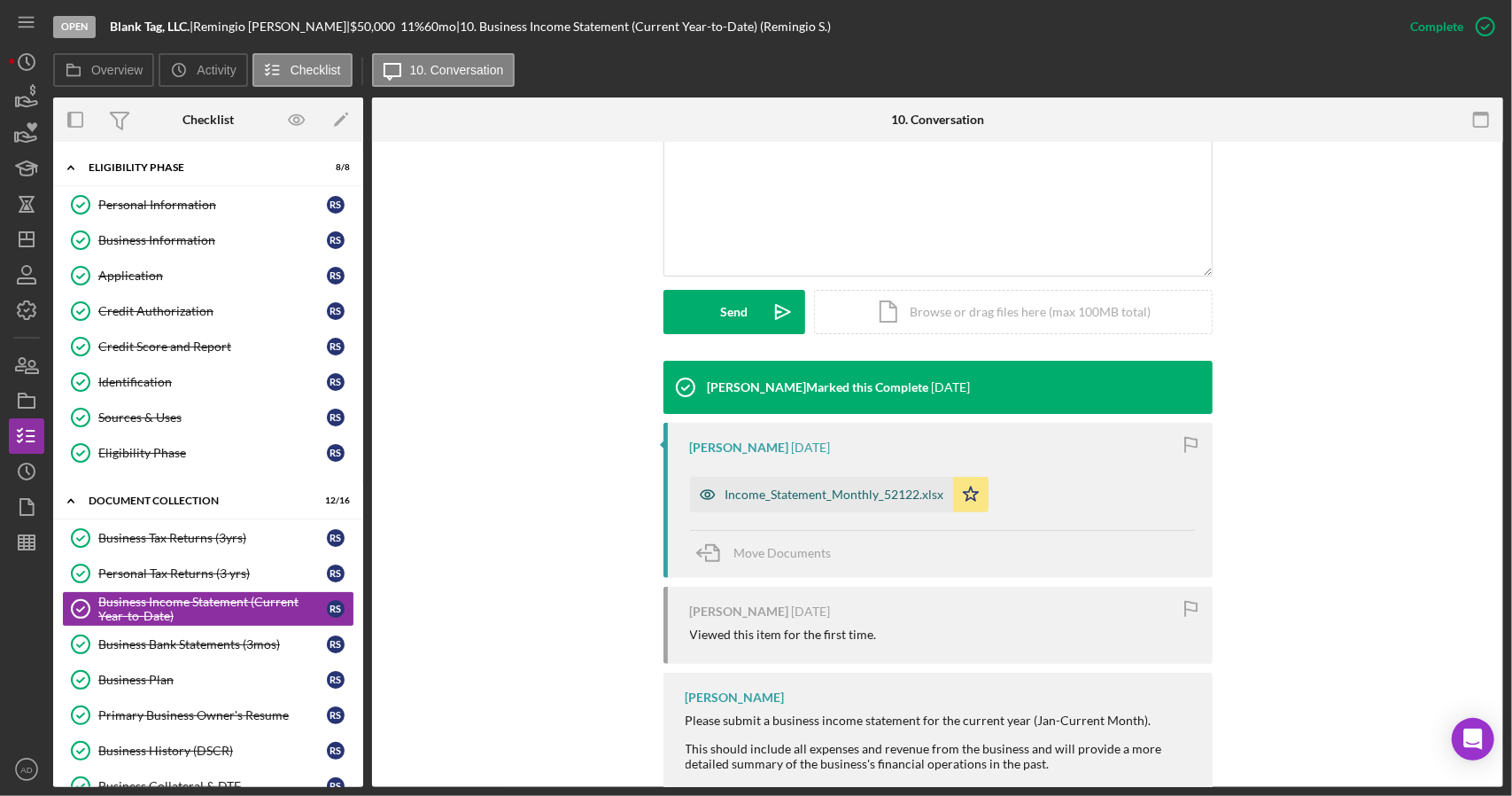
click at [754, 491] on div "Income_Statement_Monthly_52122.xlsx" at bounding box center [835, 494] width 219 height 14
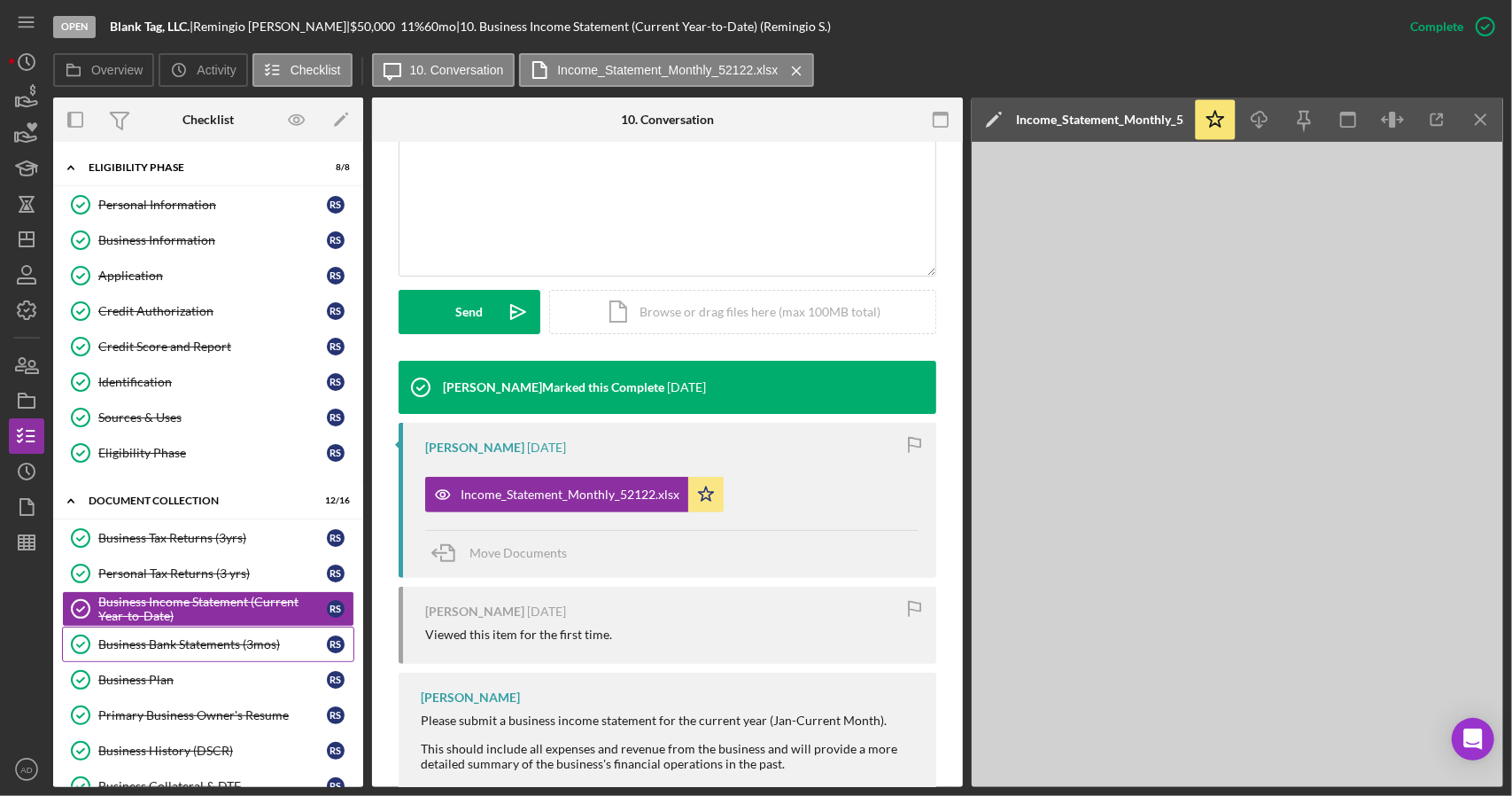
click at [161, 647] on link "Business Bank Statements (3mos) Business Bank Statements (3mos) R S" at bounding box center [208, 645] width 292 height 36
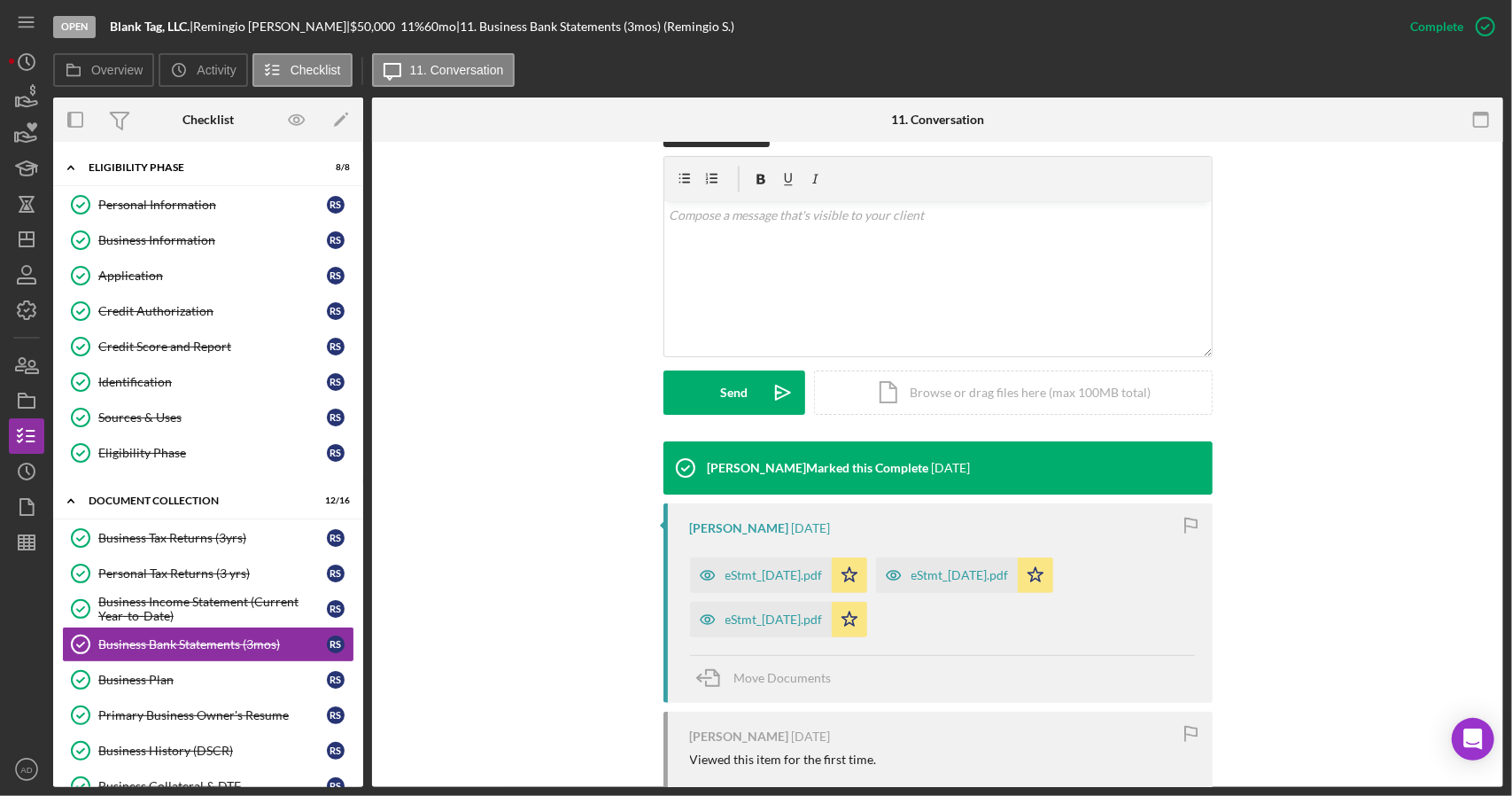
scroll to position [293, 0]
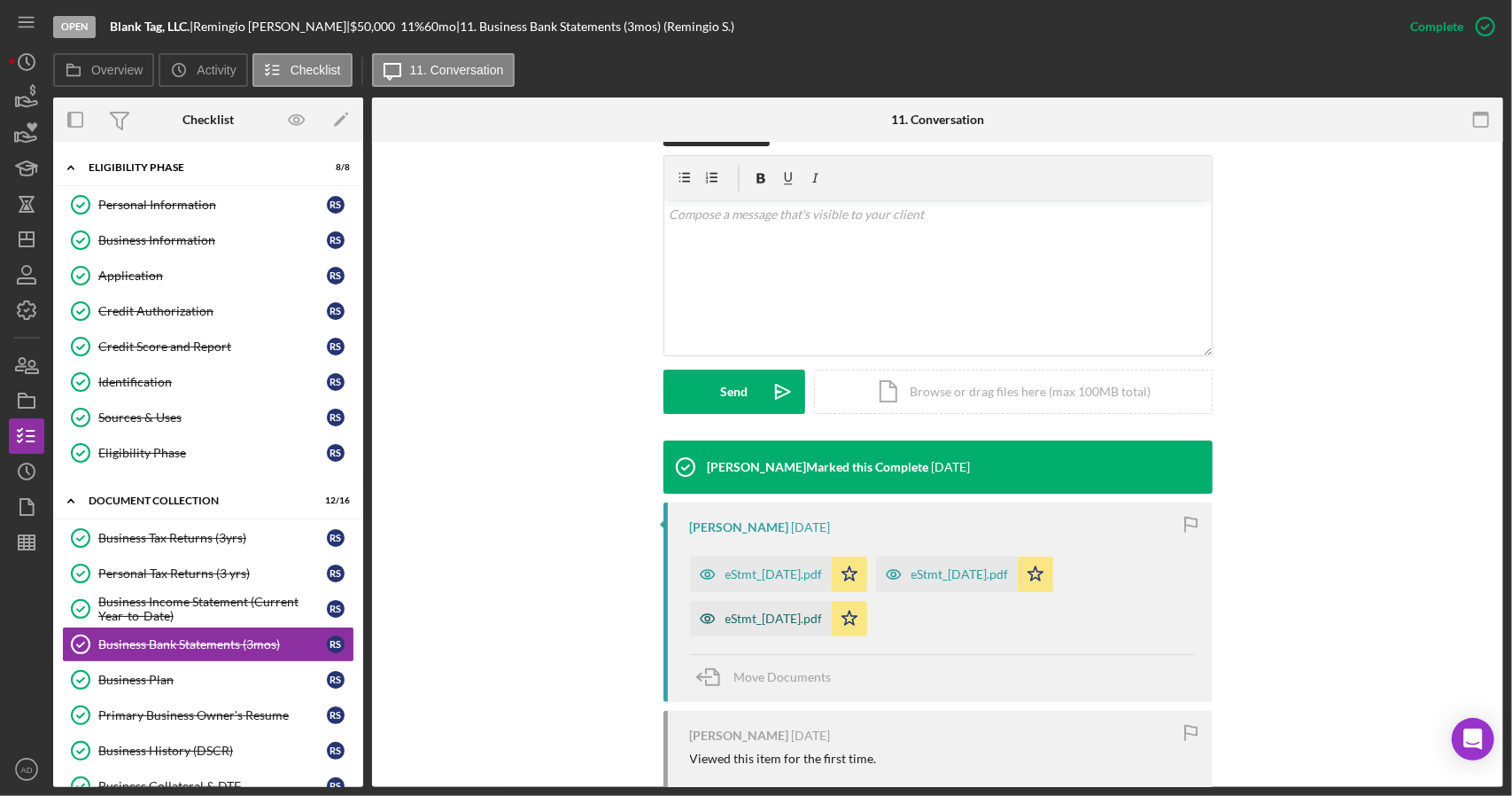
click at [772, 622] on div "eStmt_[DATE].pdf" at bounding box center [774, 619] width 98 height 14
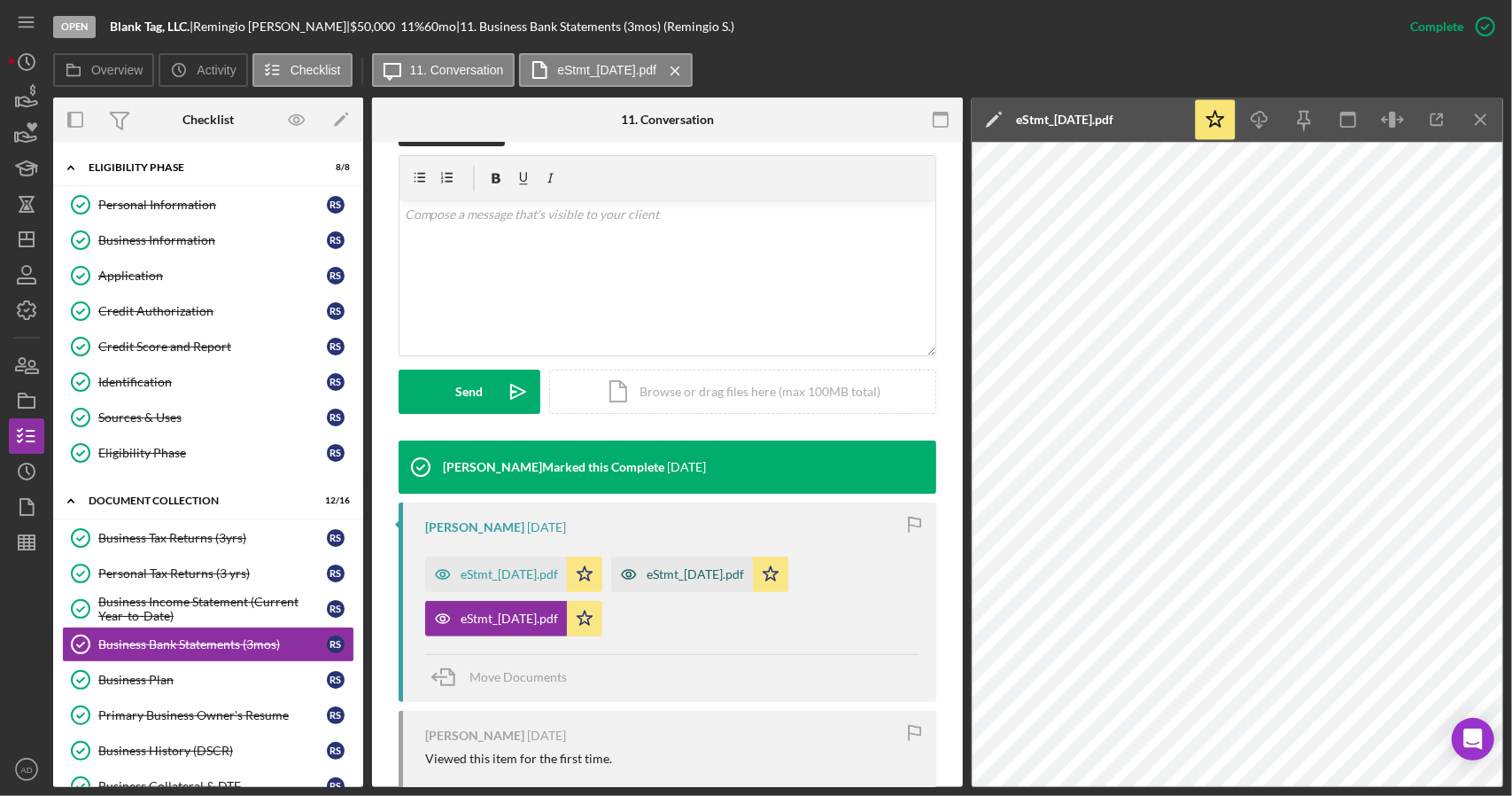
click at [707, 573] on div "eStmt_[DATE].pdf" at bounding box center [696, 575] width 98 height 14
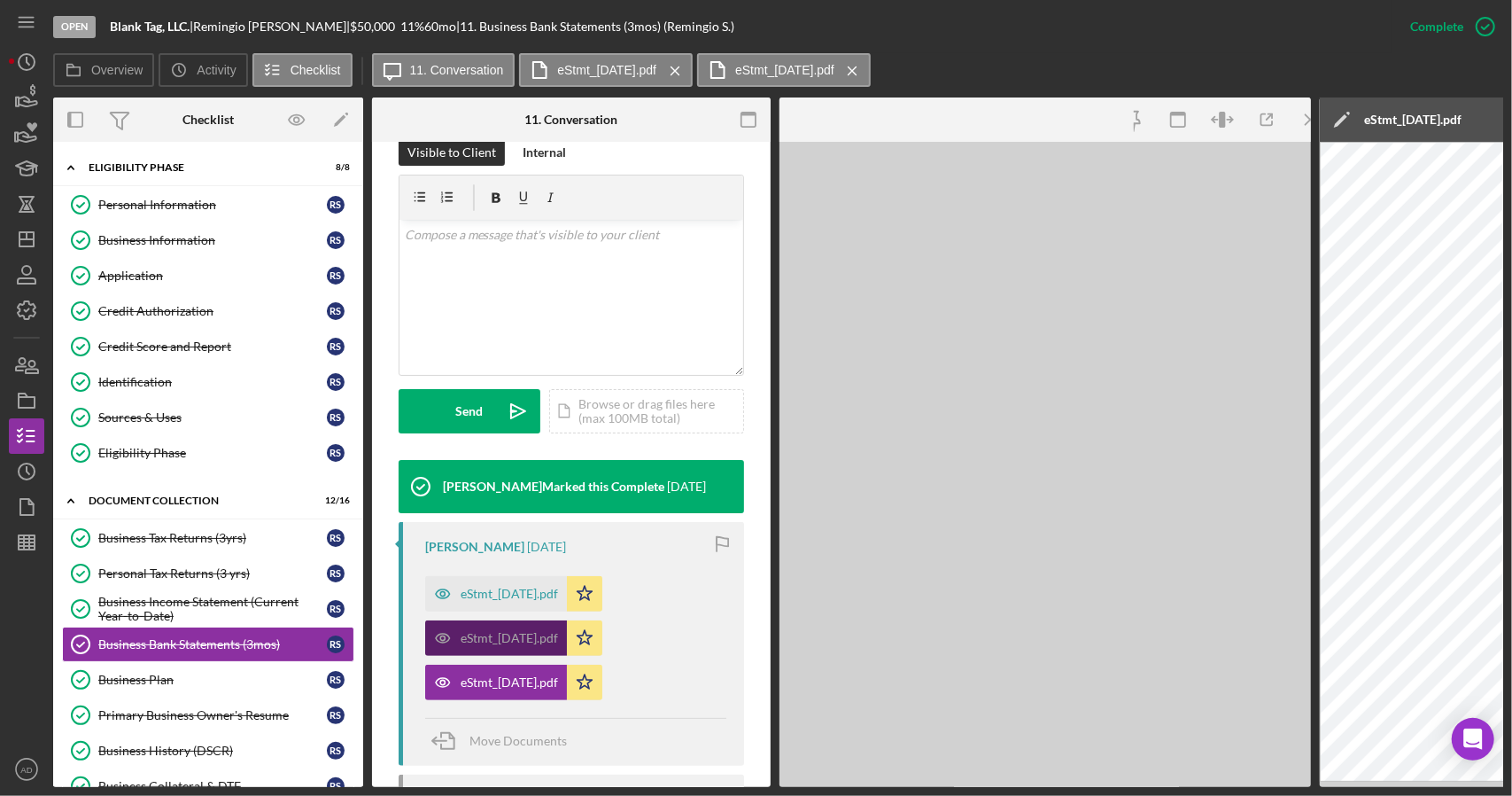
scroll to position [312, 0]
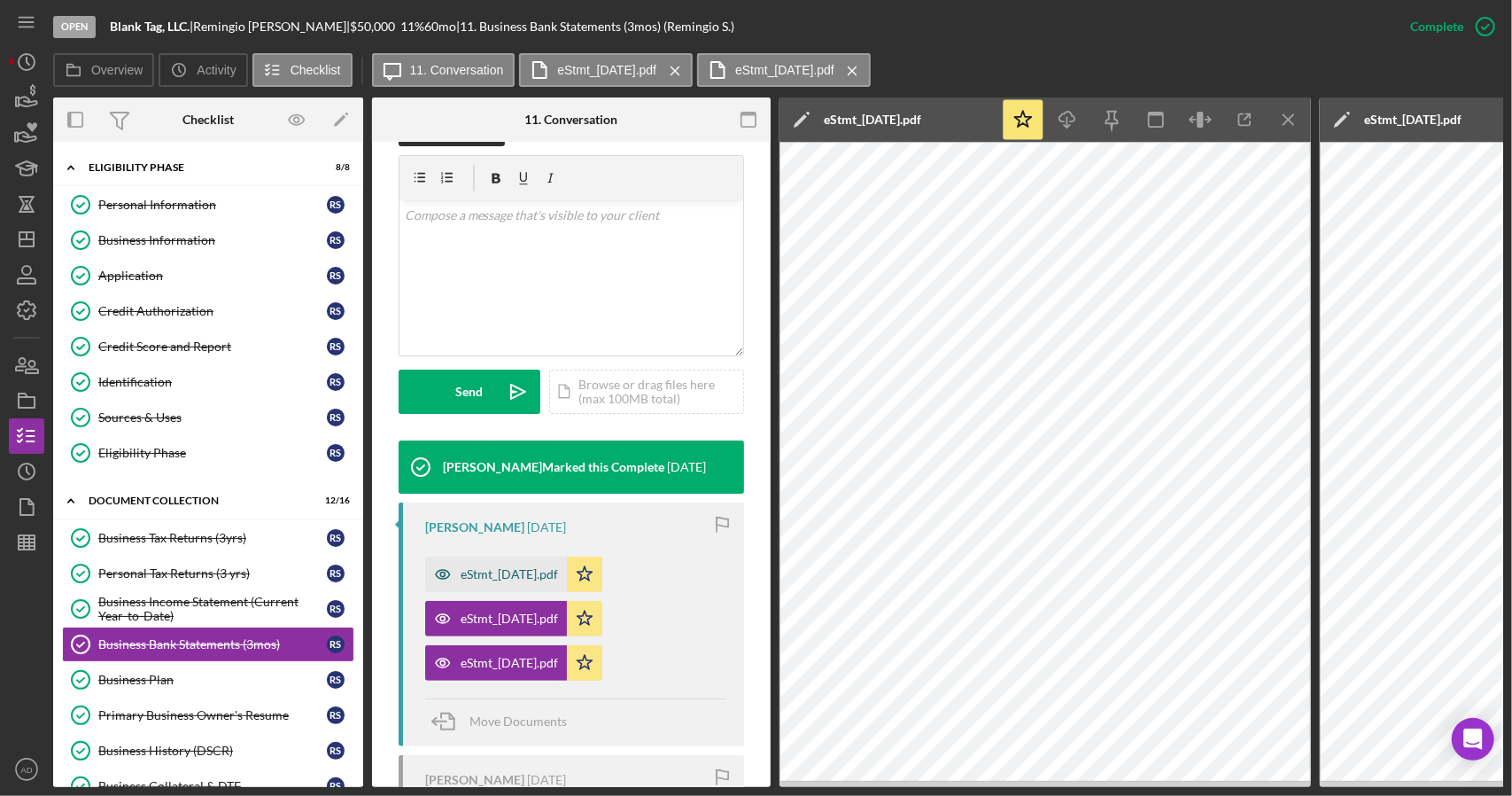
click at [512, 567] on div "eStmt_[DATE].pdf" at bounding box center [509, 575] width 98 height 14
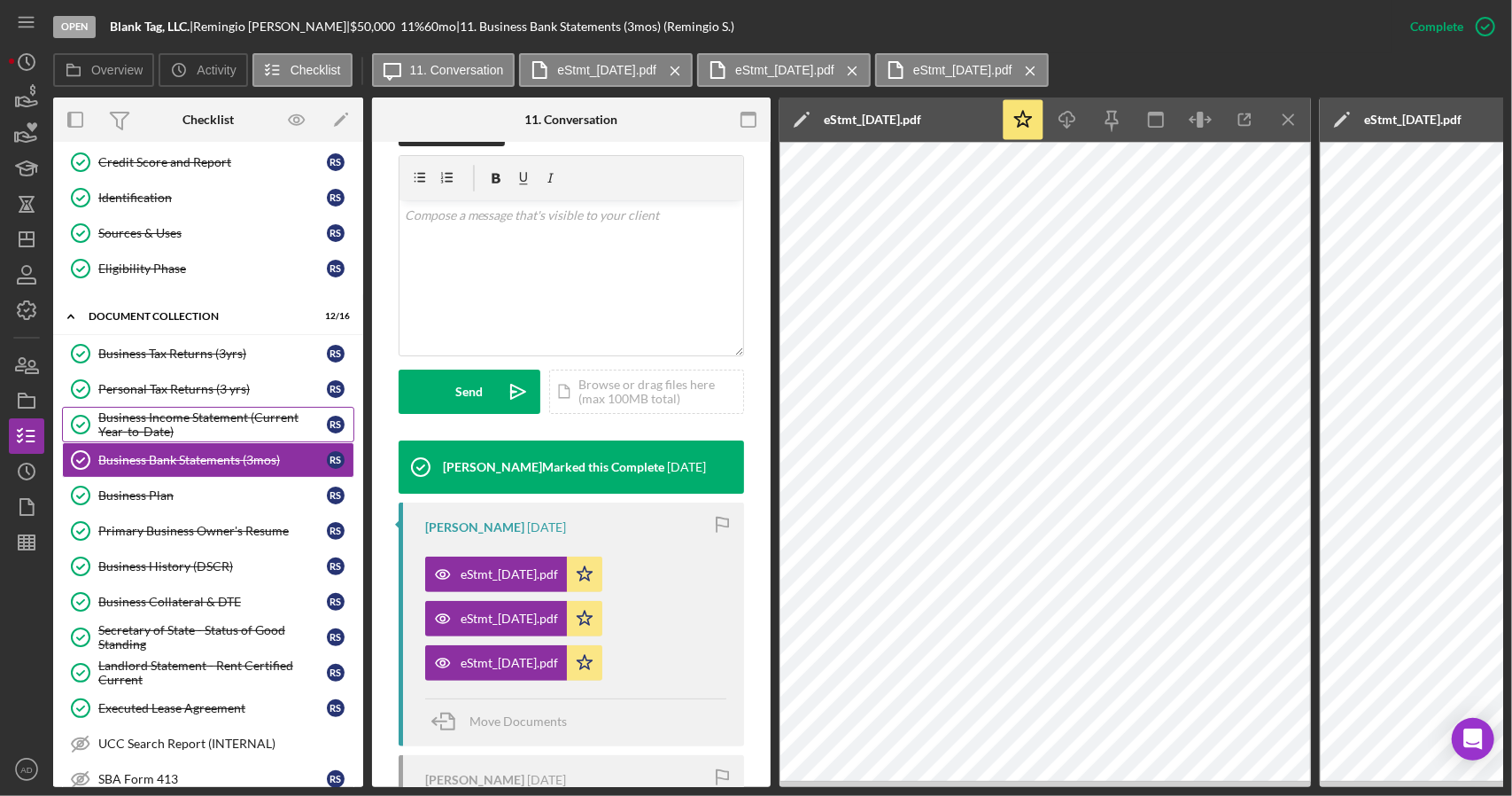
scroll to position [186, 0]
click at [138, 593] on div "Business Collateral & DTE" at bounding box center [212, 600] width 228 height 14
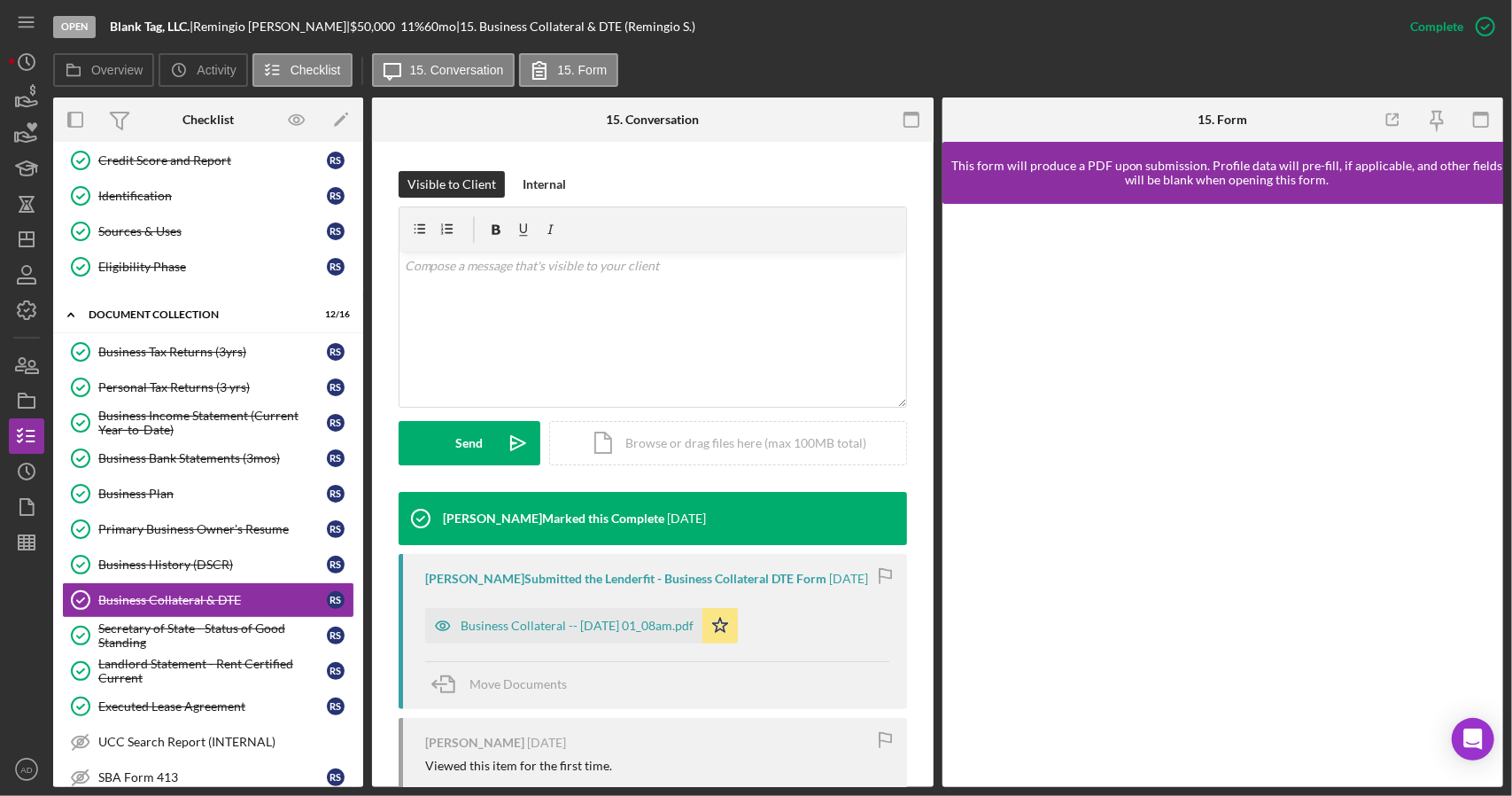
scroll to position [261, 0]
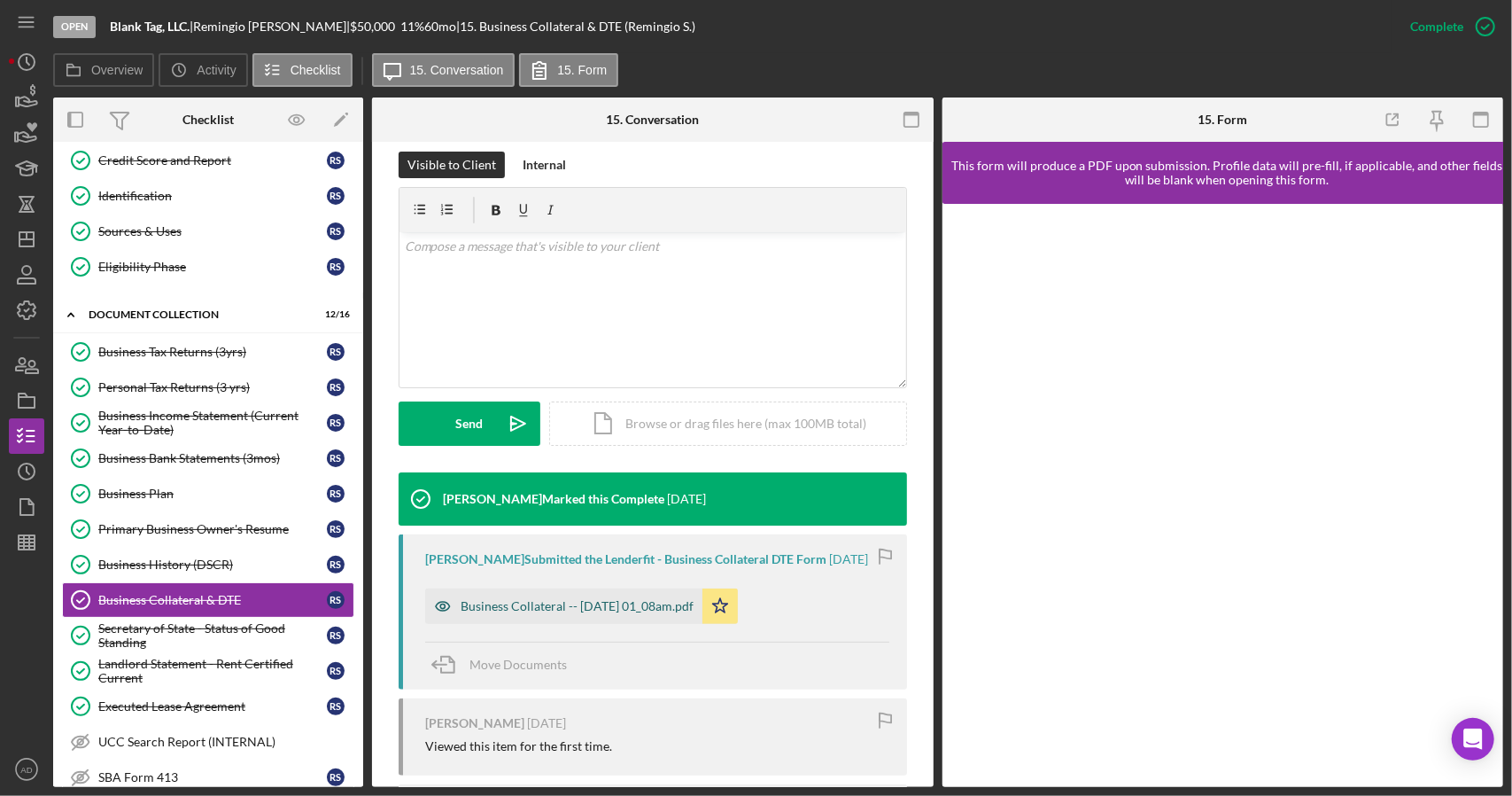
click at [571, 602] on div "Business Collateral -- [DATE] 01_08am.pdf" at bounding box center [577, 607] width 233 height 14
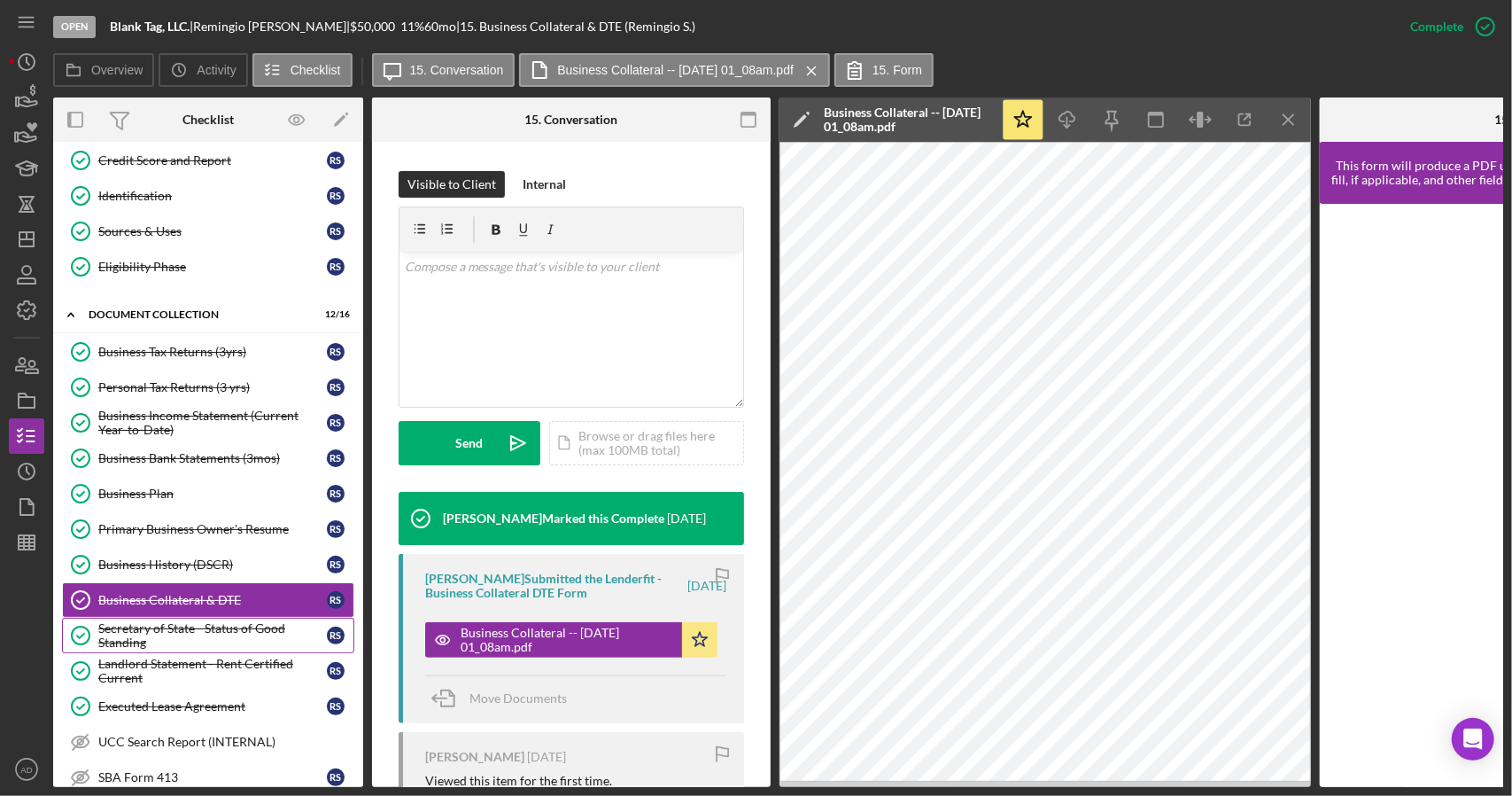
click at [148, 622] on div "Secretary of State - Status of Good Standing" at bounding box center [212, 636] width 228 height 28
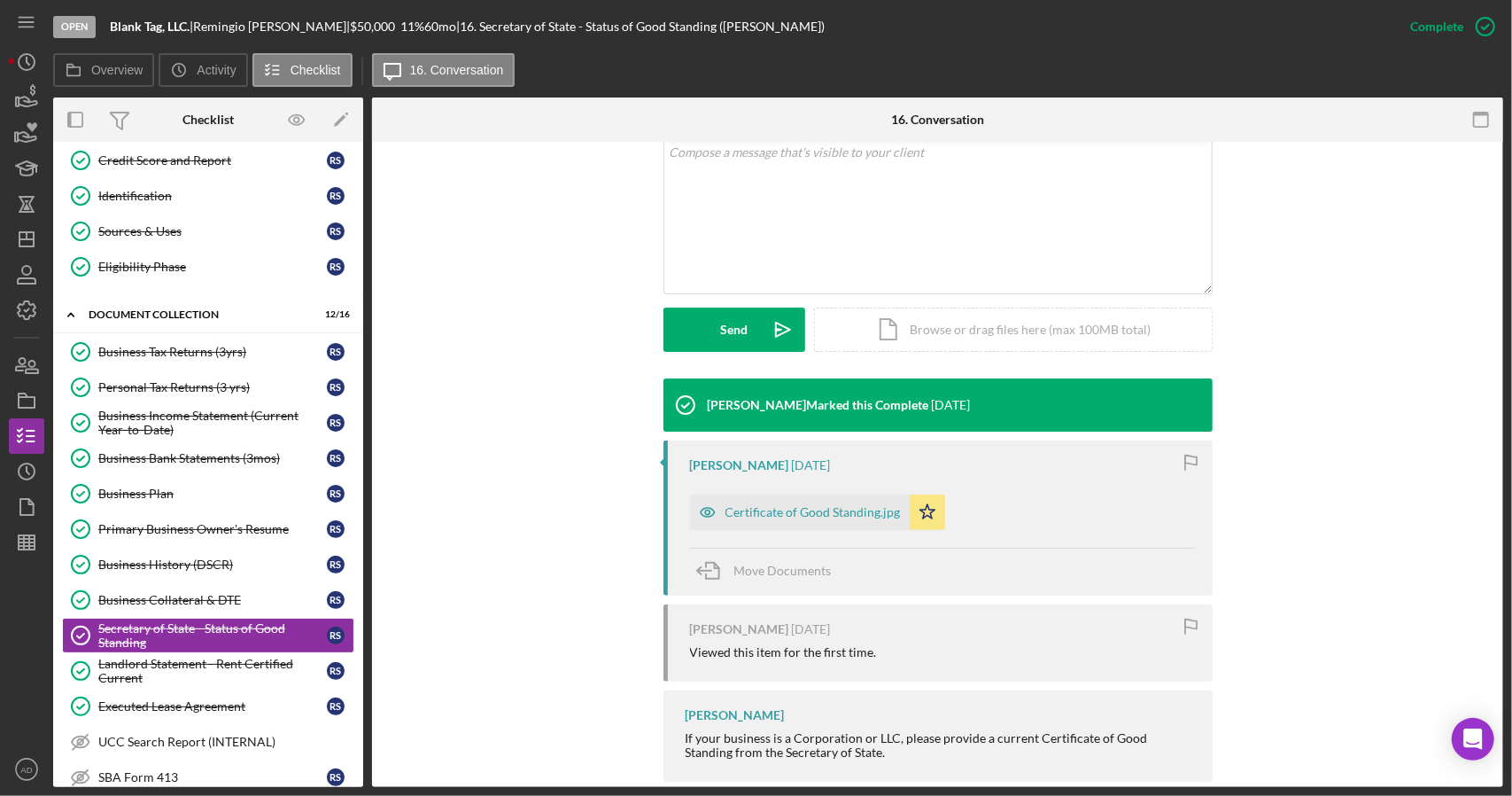
scroll to position [359, 0]
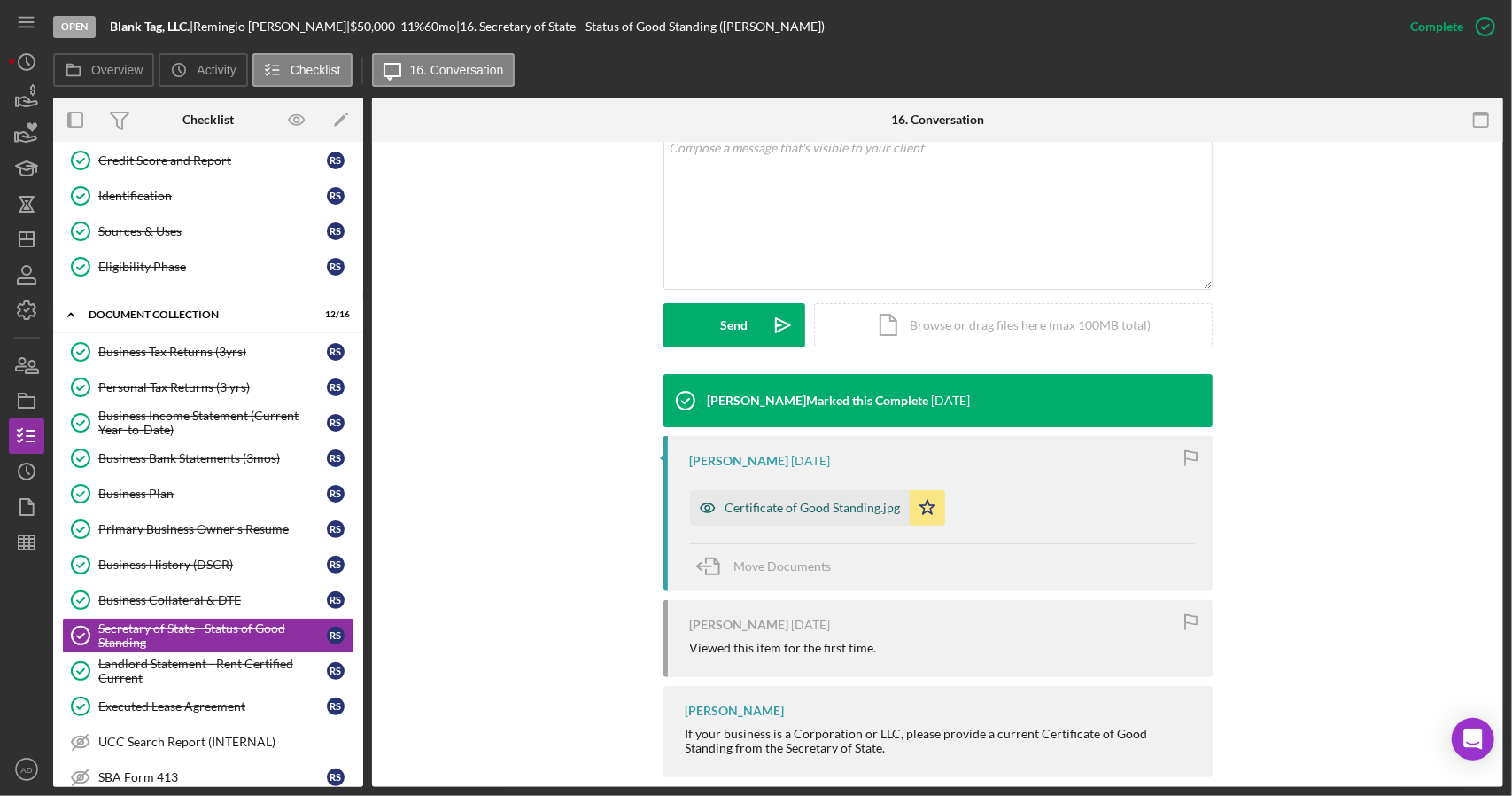
click at [759, 501] on div "Certificate of Good Standing.jpg" at bounding box center [812, 508] width 175 height 14
